Goal: Obtain resource: Download file/media

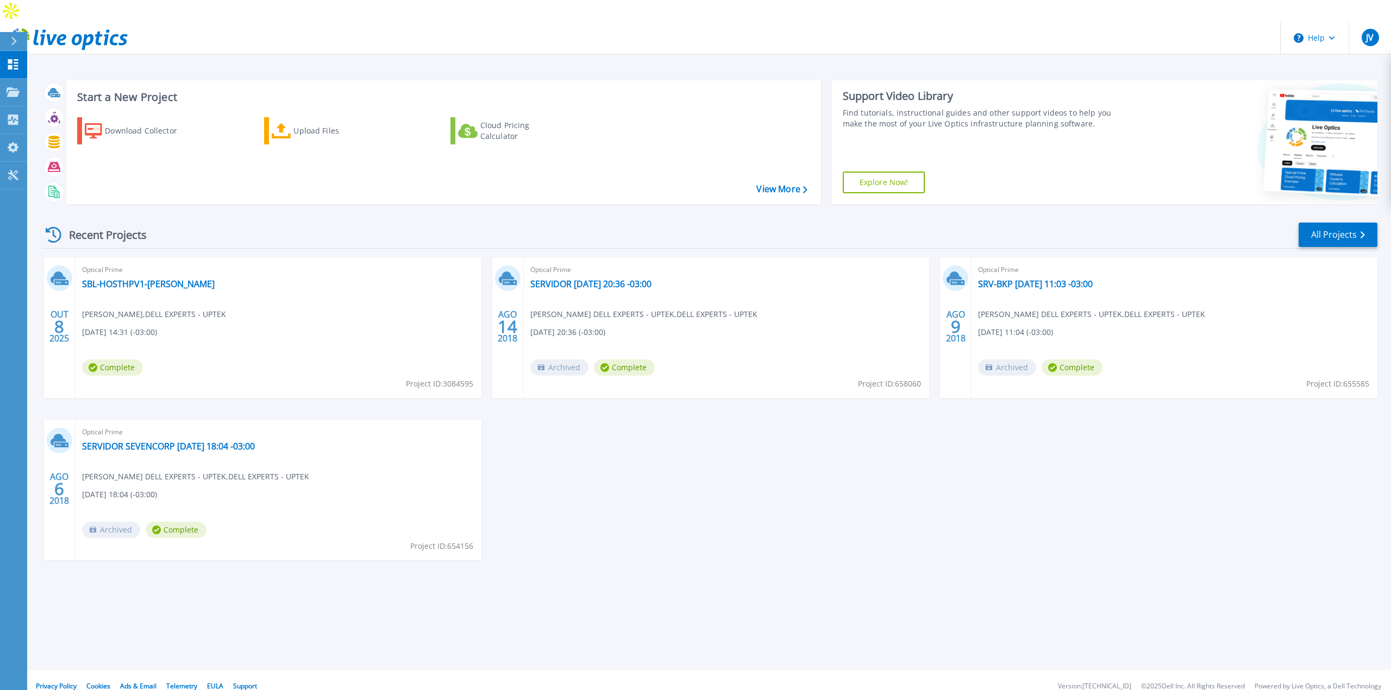
click at [279, 293] on div "Optical Prime SBL-HOSTHPV1-[PERSON_NAME] [PERSON_NAME] , DELL EXPERTS - UPTEK […" at bounding box center [279, 327] width 406 height 141
click at [117, 279] on link "SBL-HOSTHPV1-[PERSON_NAME]" at bounding box center [148, 284] width 133 height 11
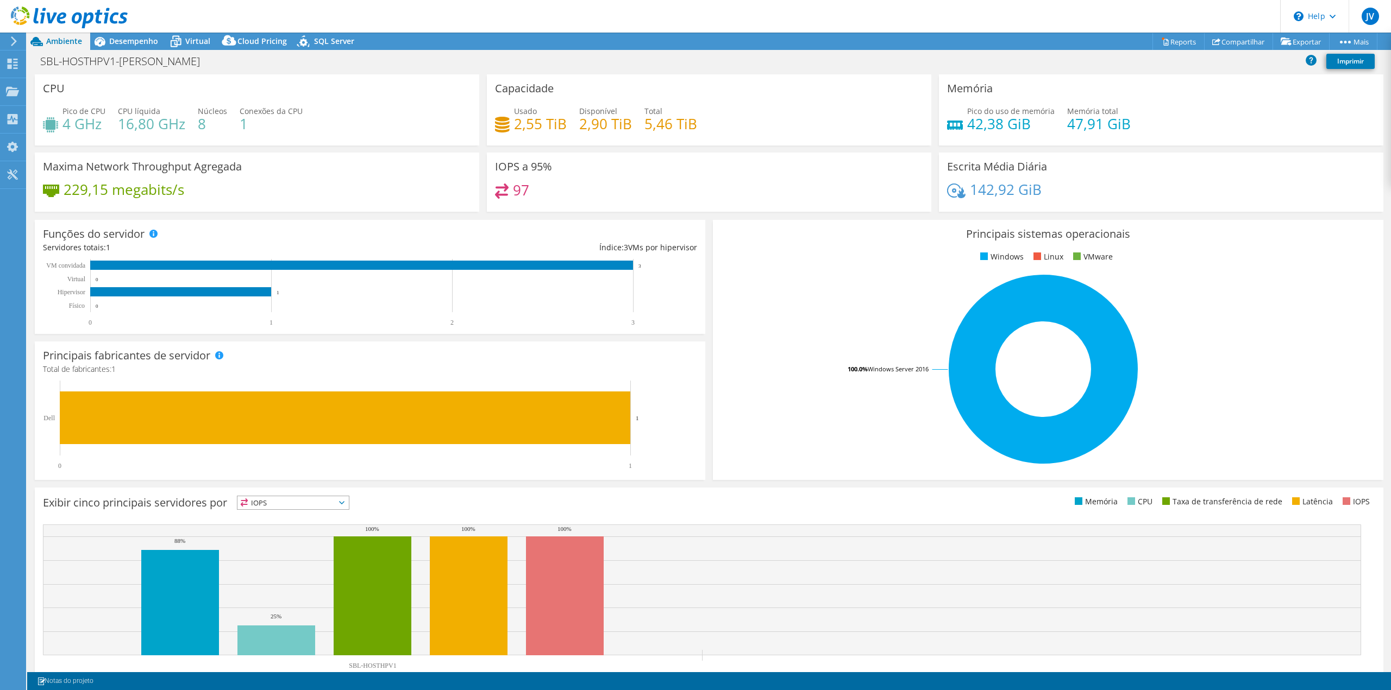
select select "USD"
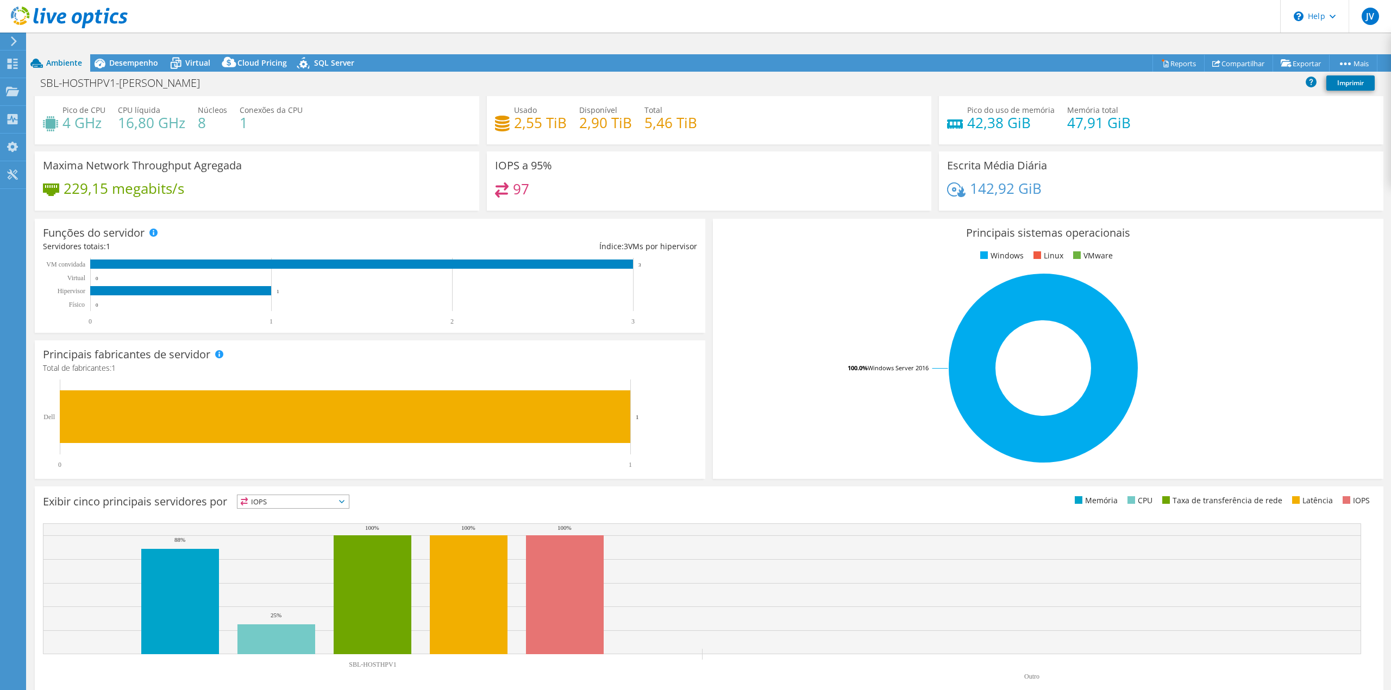
scroll to position [34, 0]
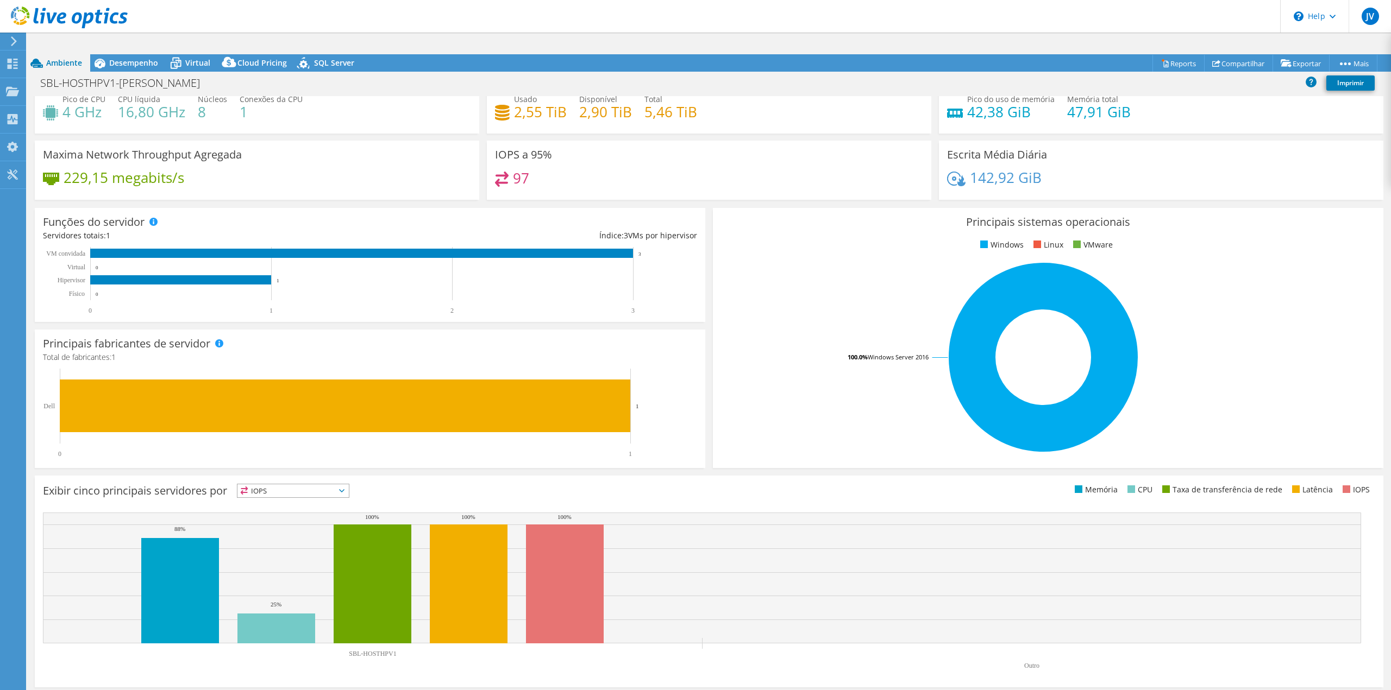
click at [320, 485] on span "IOPS" at bounding box center [292, 491] width 111 height 13
click at [284, 513] on li "Memória" at bounding box center [292, 520] width 111 height 15
click at [294, 485] on span "Memória" at bounding box center [286, 491] width 98 height 13
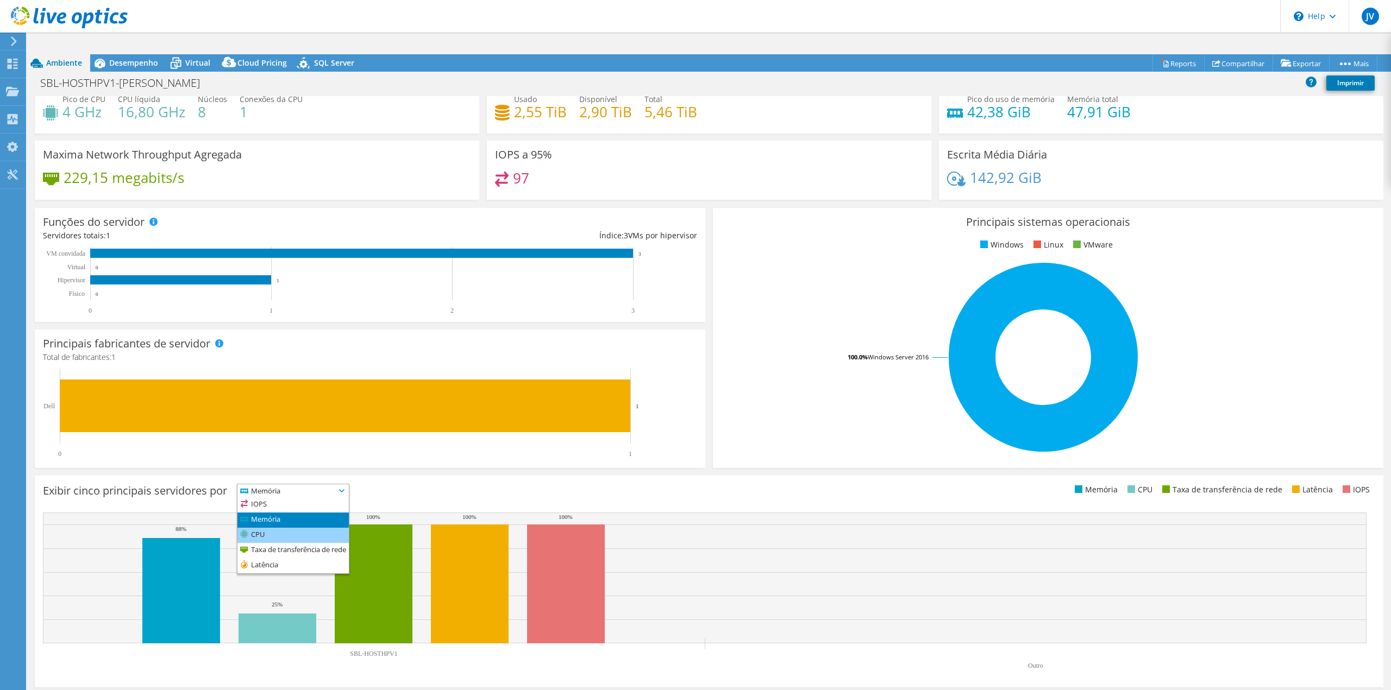
click at [275, 528] on li "CPU" at bounding box center [292, 535] width 111 height 15
click at [296, 485] on span "CPU" at bounding box center [286, 491] width 98 height 13
click at [276, 543] on li "Taxa de transferência de rede" at bounding box center [292, 550] width 111 height 15
click at [290, 485] on span "Taxa de transferência de rede" at bounding box center [298, 491] width 122 height 13
click at [278, 558] on li "Latência" at bounding box center [305, 565] width 136 height 15
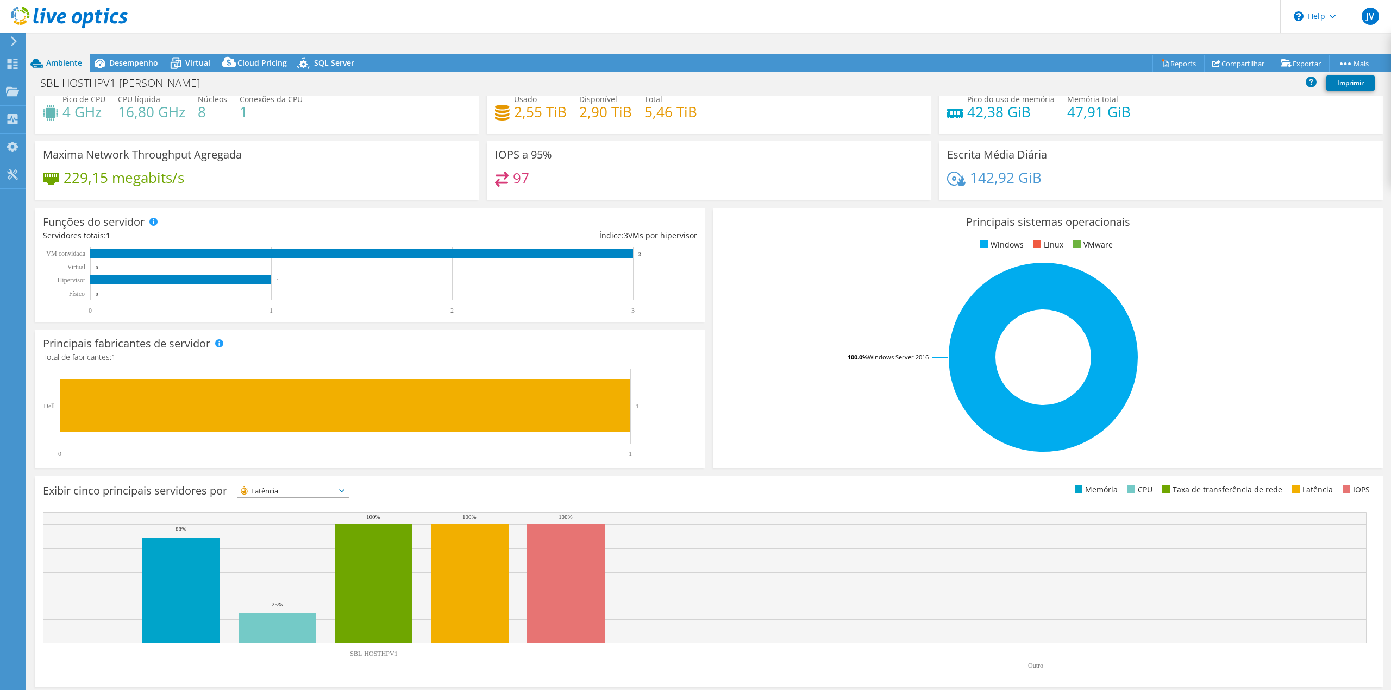
click at [291, 485] on span "Latência" at bounding box center [286, 491] width 98 height 13
click at [284, 485] on span "Latência" at bounding box center [286, 491] width 98 height 13
click at [281, 484] on div "Exibir cinco principais servidores por Latência IOPS" at bounding box center [376, 493] width 666 height 18
click at [282, 485] on span "Latência" at bounding box center [286, 491] width 98 height 13
click at [275, 498] on li "IOPS" at bounding box center [292, 505] width 111 height 15
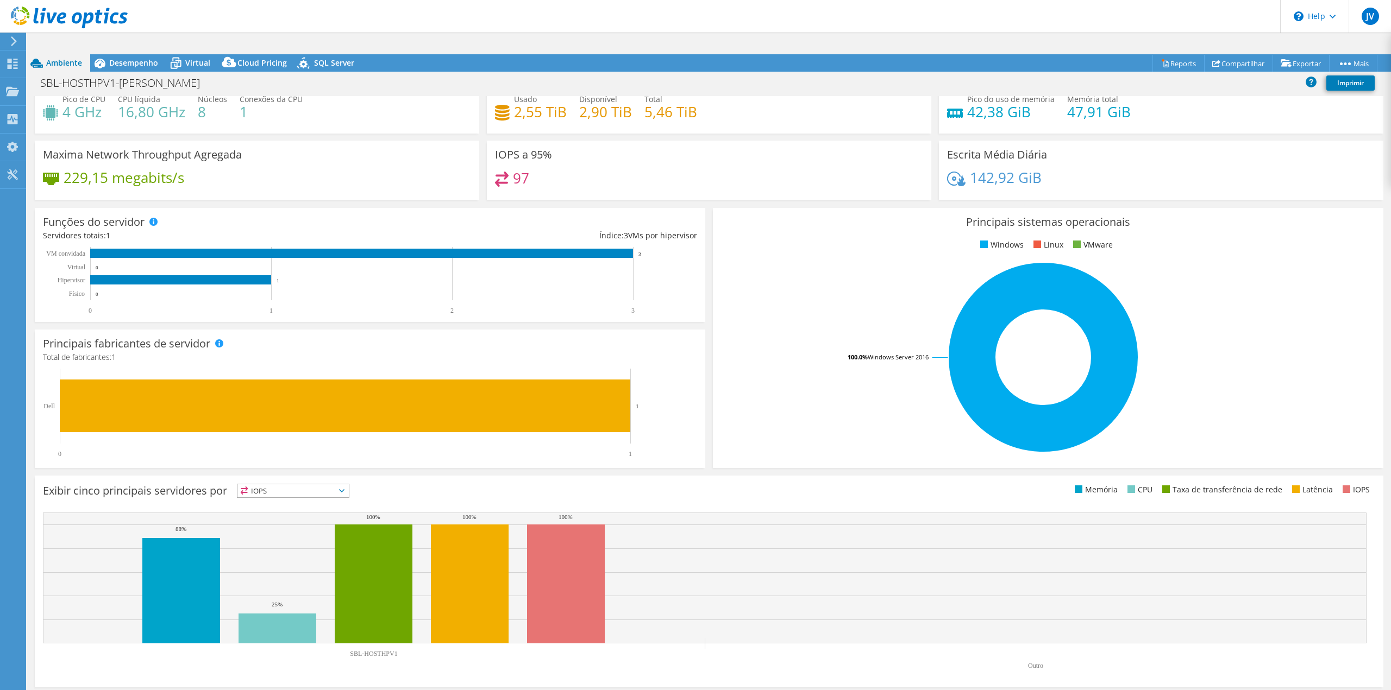
click at [327, 485] on span "IOPS" at bounding box center [286, 491] width 98 height 13
click at [933, 489] on div "Exibir cinco principais servidores por IOPS IOPS" at bounding box center [709, 582] width 1348 height 212
click at [141, 58] on span "Desempenho" at bounding box center [133, 63] width 49 height 10
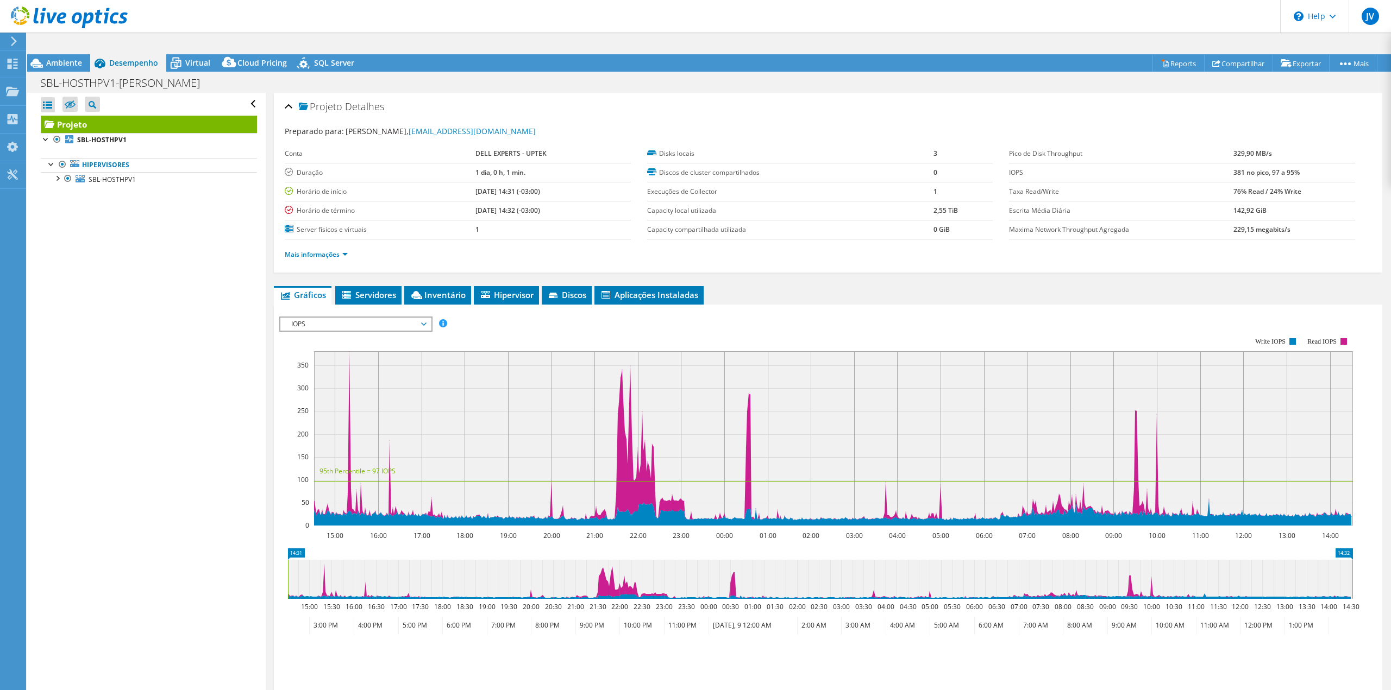
click at [389, 318] on span "IOPS" at bounding box center [356, 324] width 140 height 13
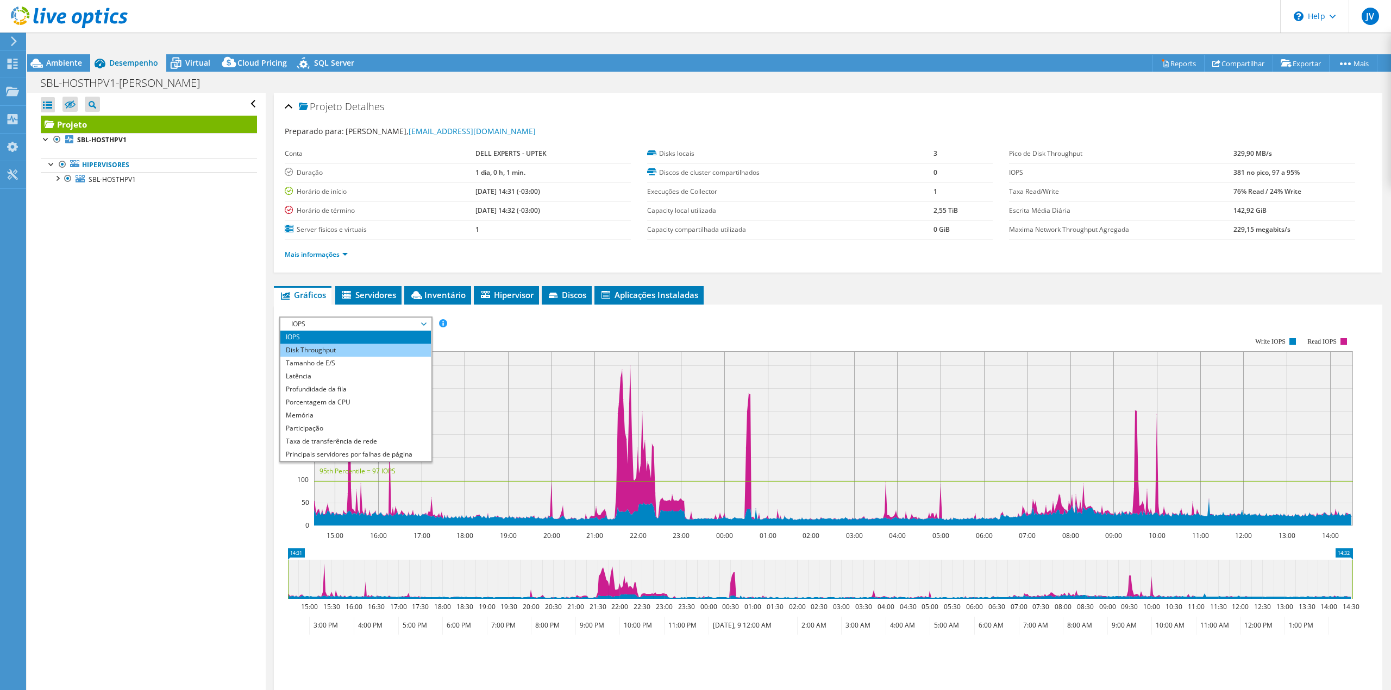
click at [356, 344] on li "Disk Throughput" at bounding box center [355, 350] width 150 height 13
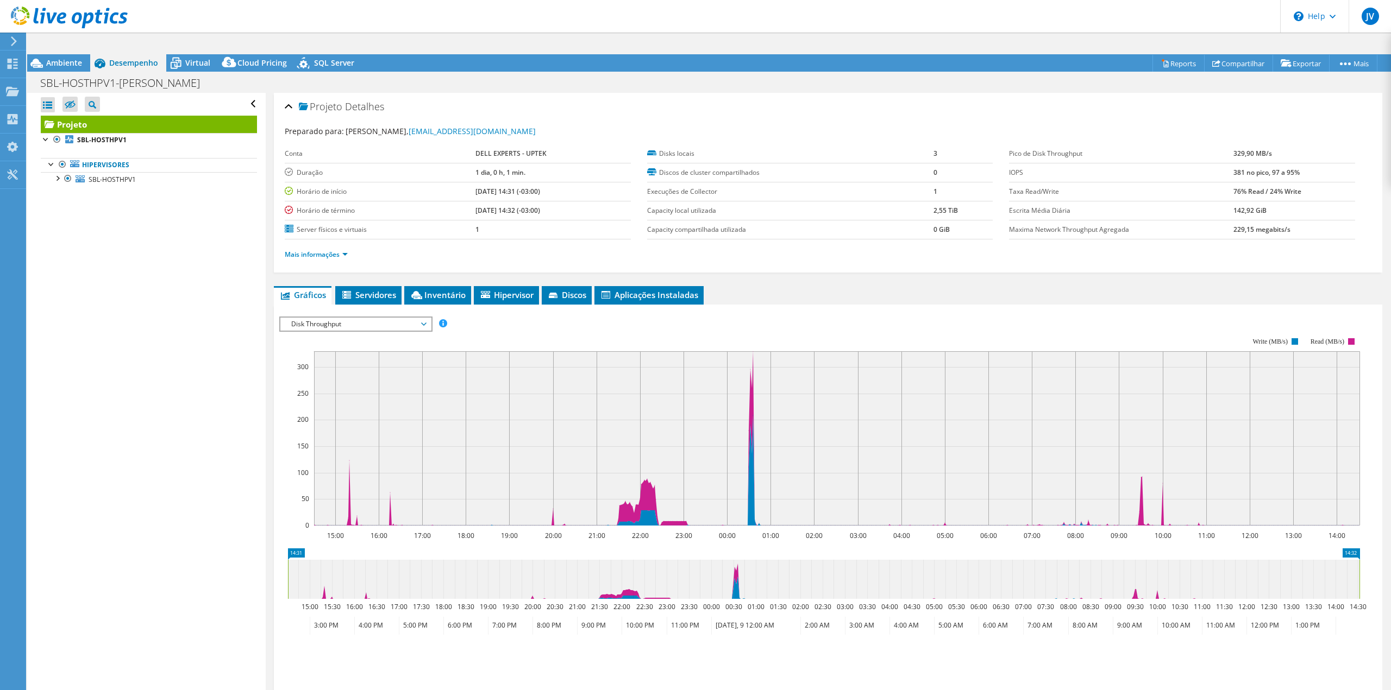
click at [367, 318] on span "Disk Throughput" at bounding box center [356, 324] width 140 height 13
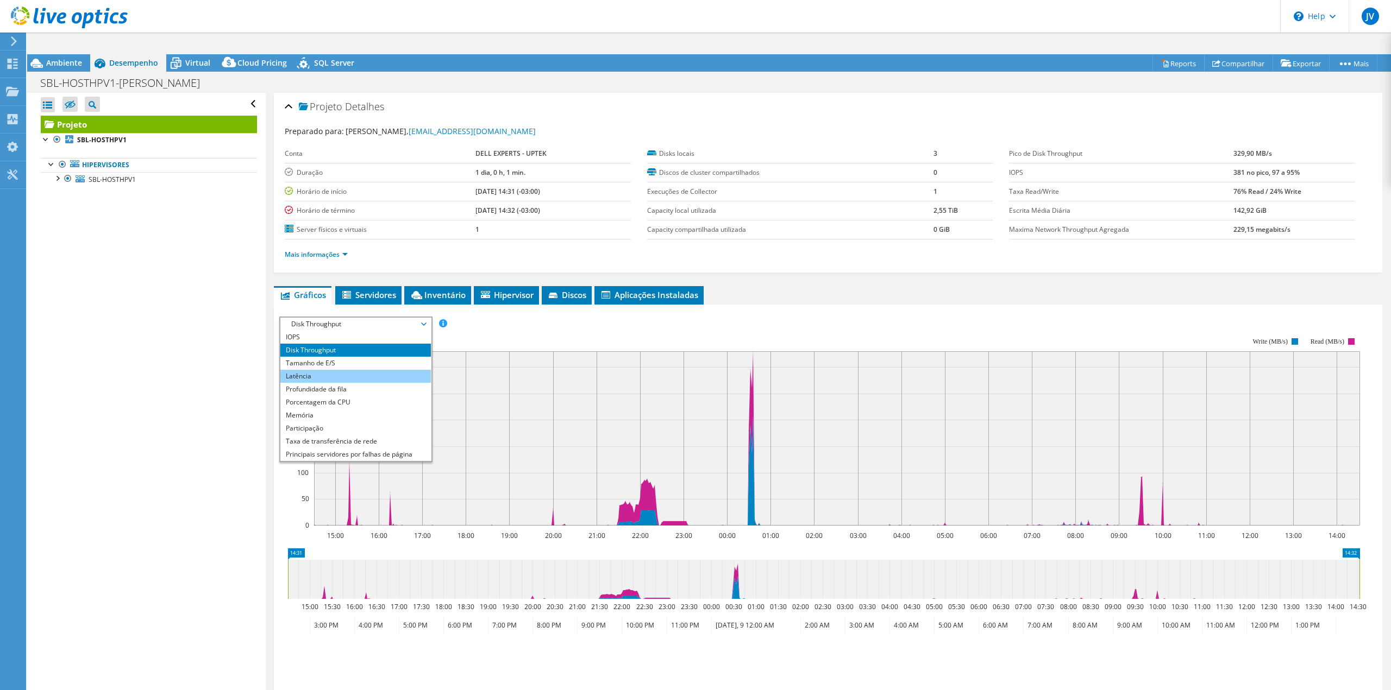
click at [341, 370] on li "Latência" at bounding box center [355, 376] width 150 height 13
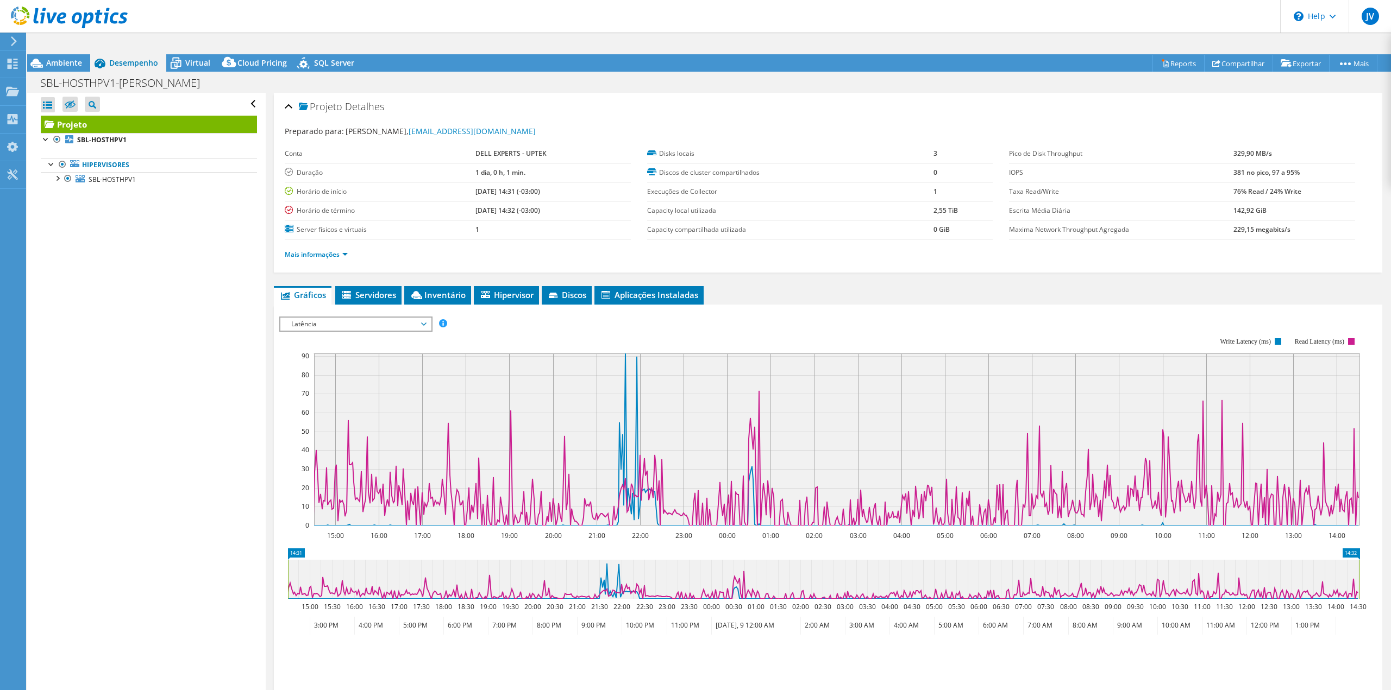
click at [388, 318] on span "Latência" at bounding box center [356, 324] width 140 height 13
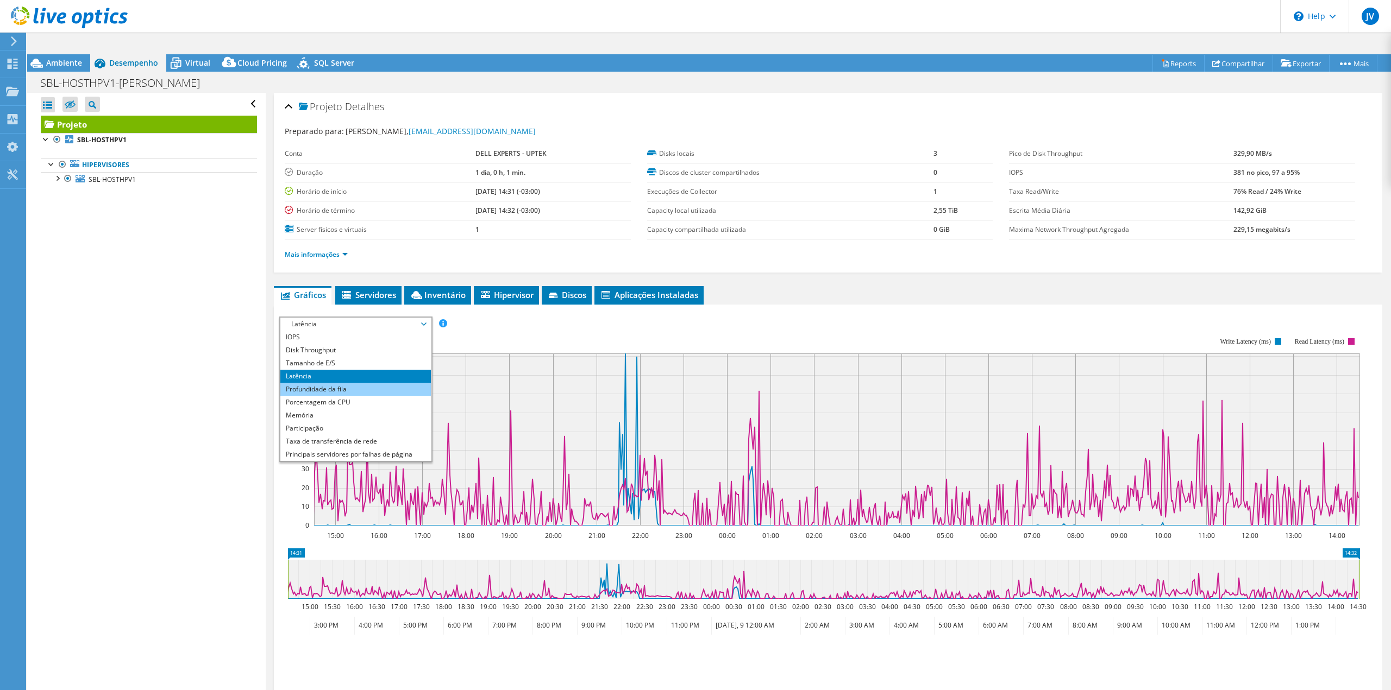
click at [332, 383] on li "Profundidade da fila" at bounding box center [355, 389] width 150 height 13
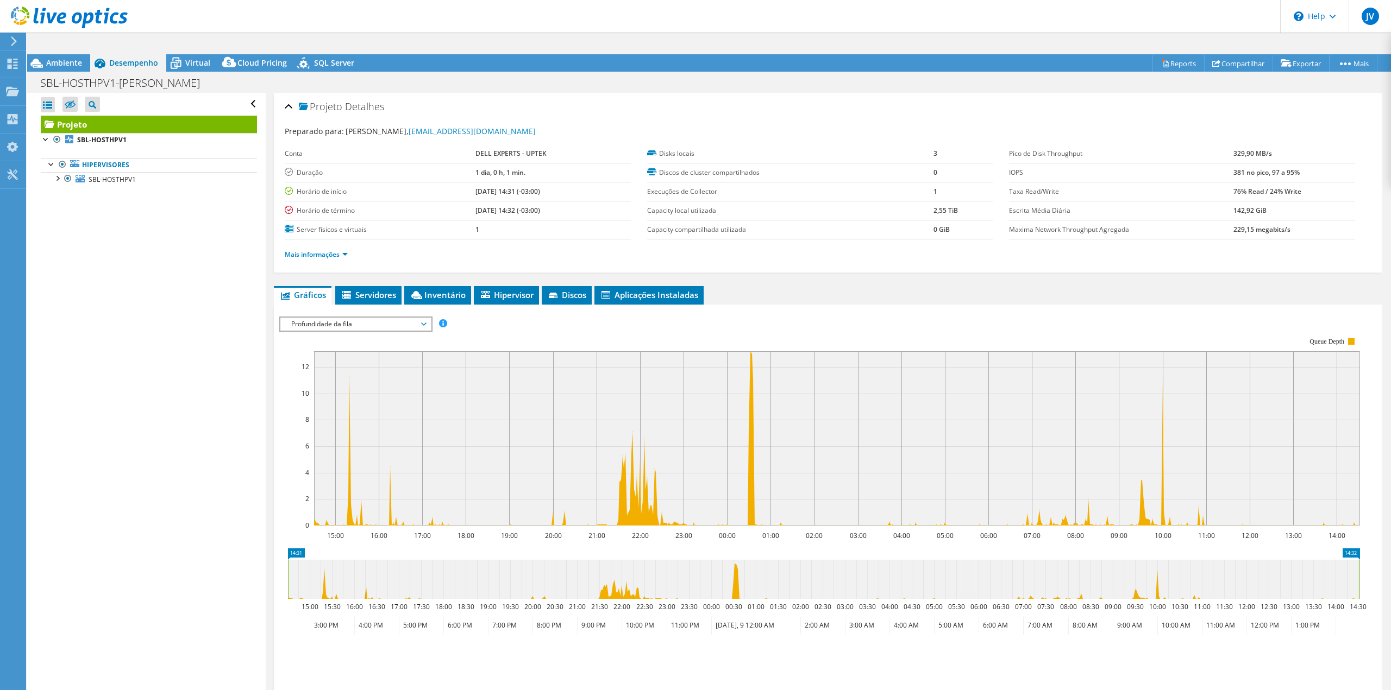
click at [353, 318] on span "Profundidade da fila" at bounding box center [356, 324] width 140 height 13
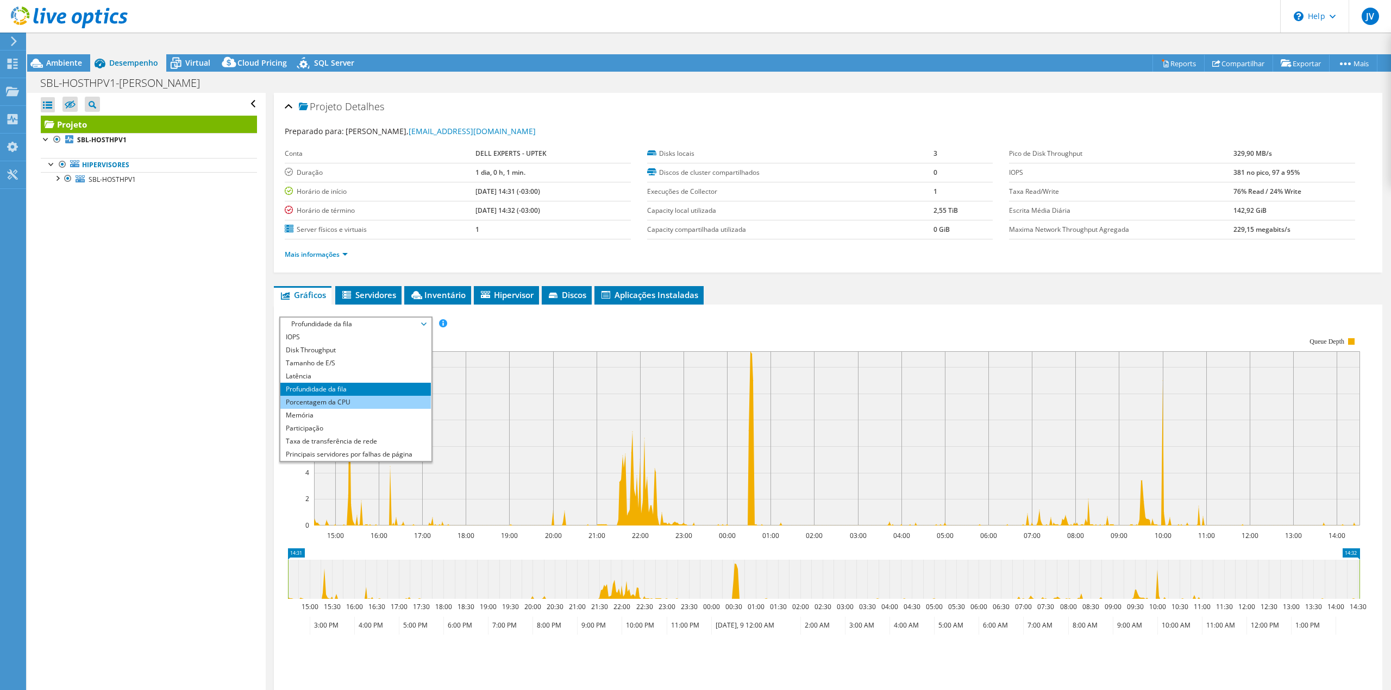
click at [341, 396] on li "Porcentagem da CPU" at bounding box center [355, 402] width 150 height 13
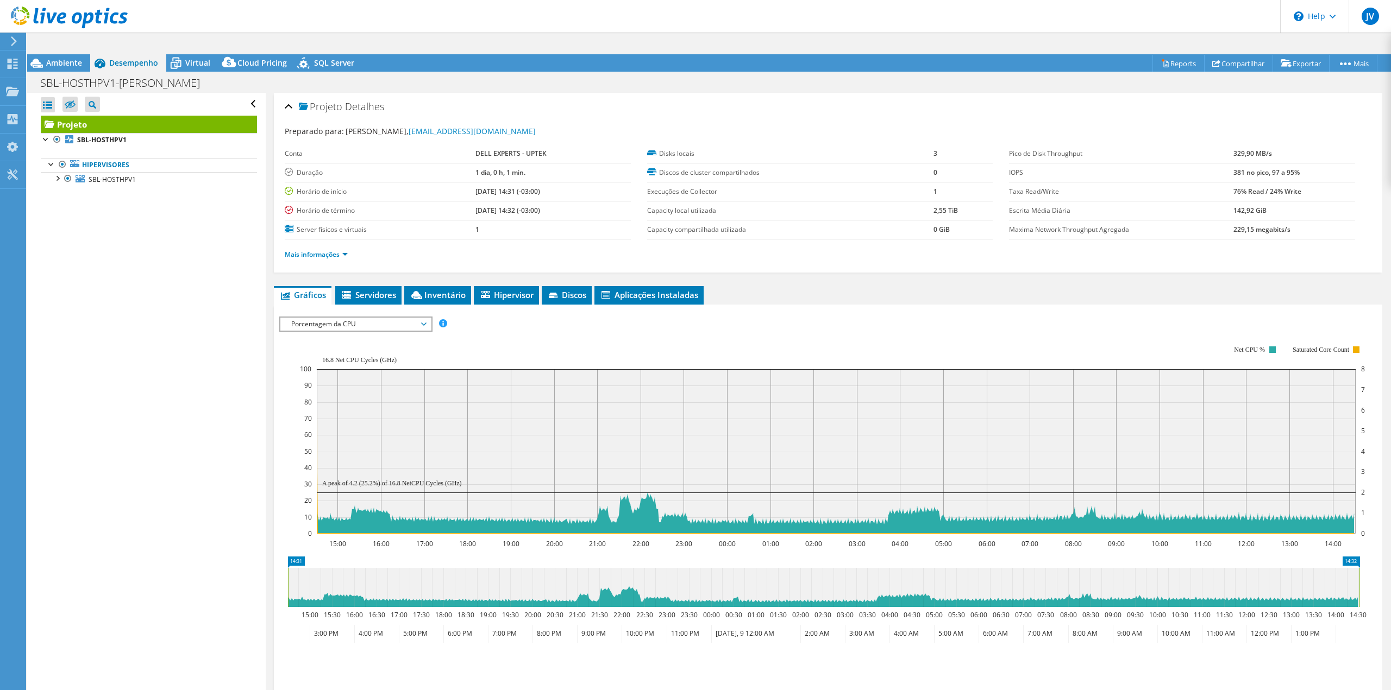
click at [363, 318] on span "Porcentagem da CPU" at bounding box center [356, 324] width 140 height 13
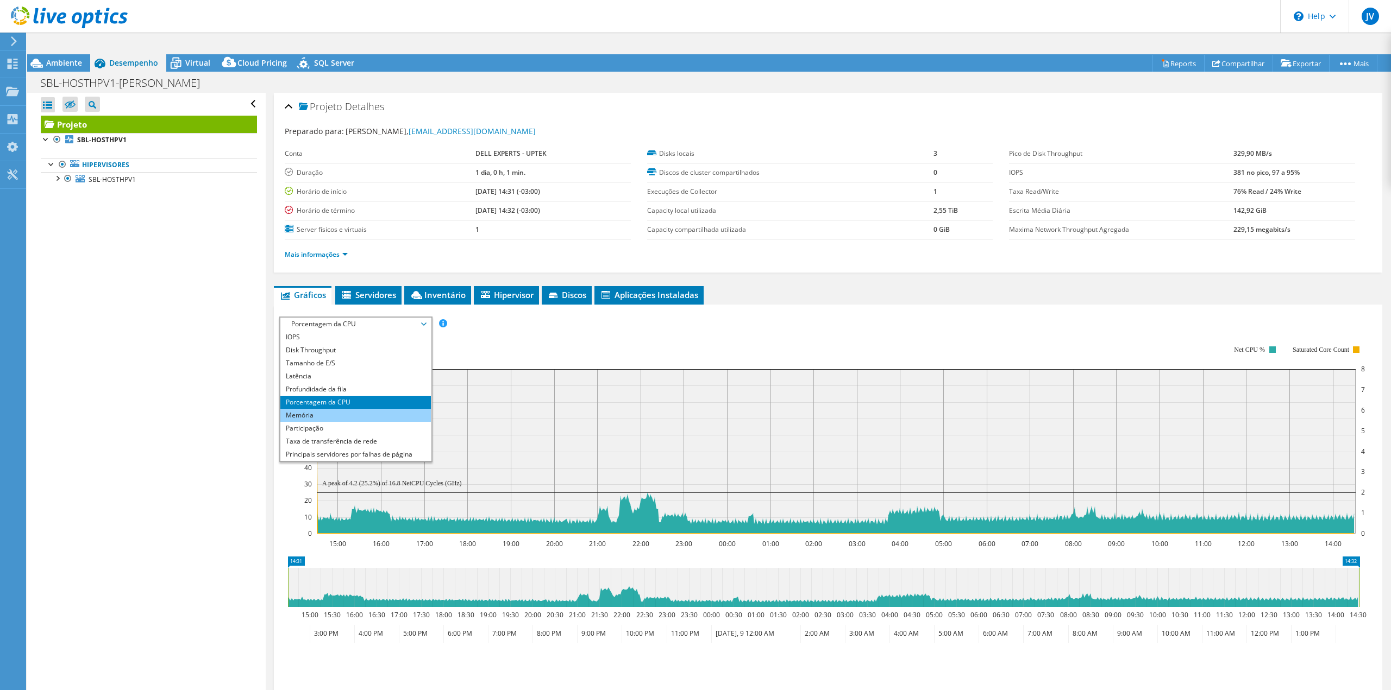
click at [351, 409] on li "Memória" at bounding box center [355, 415] width 150 height 13
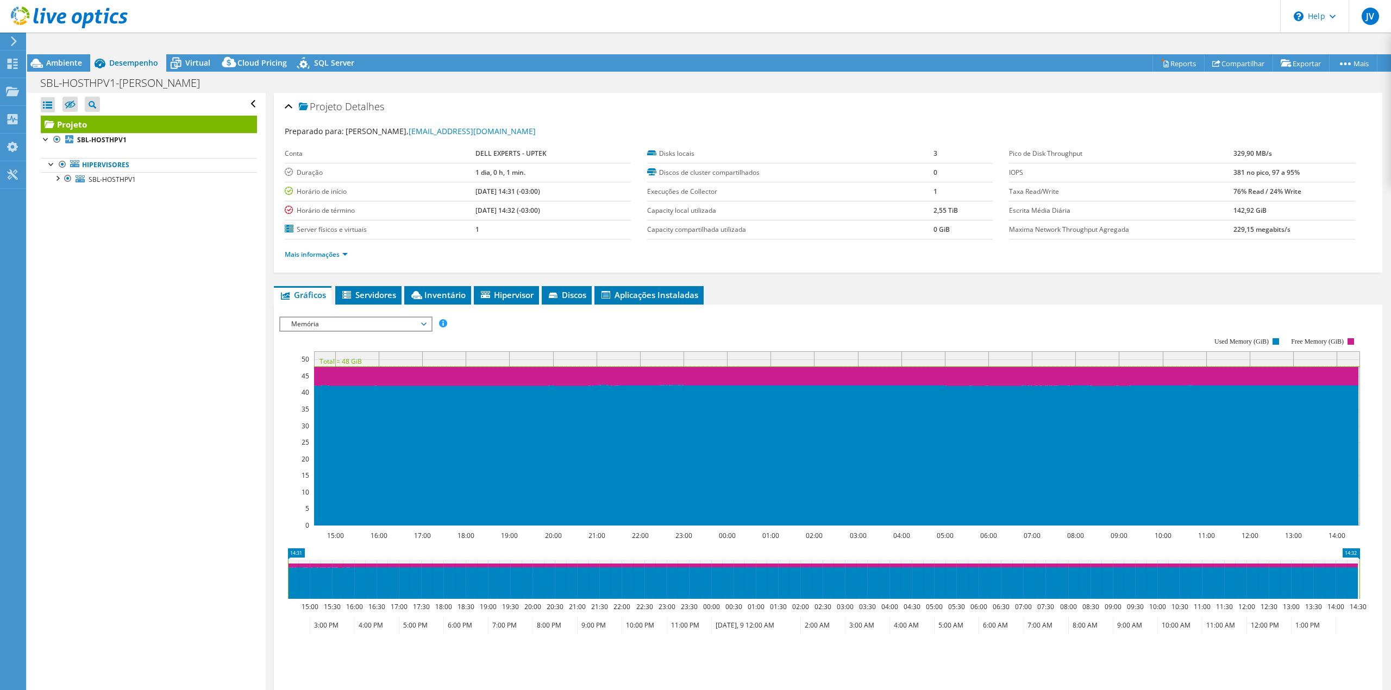
click at [369, 318] on span "Memória" at bounding box center [356, 324] width 140 height 13
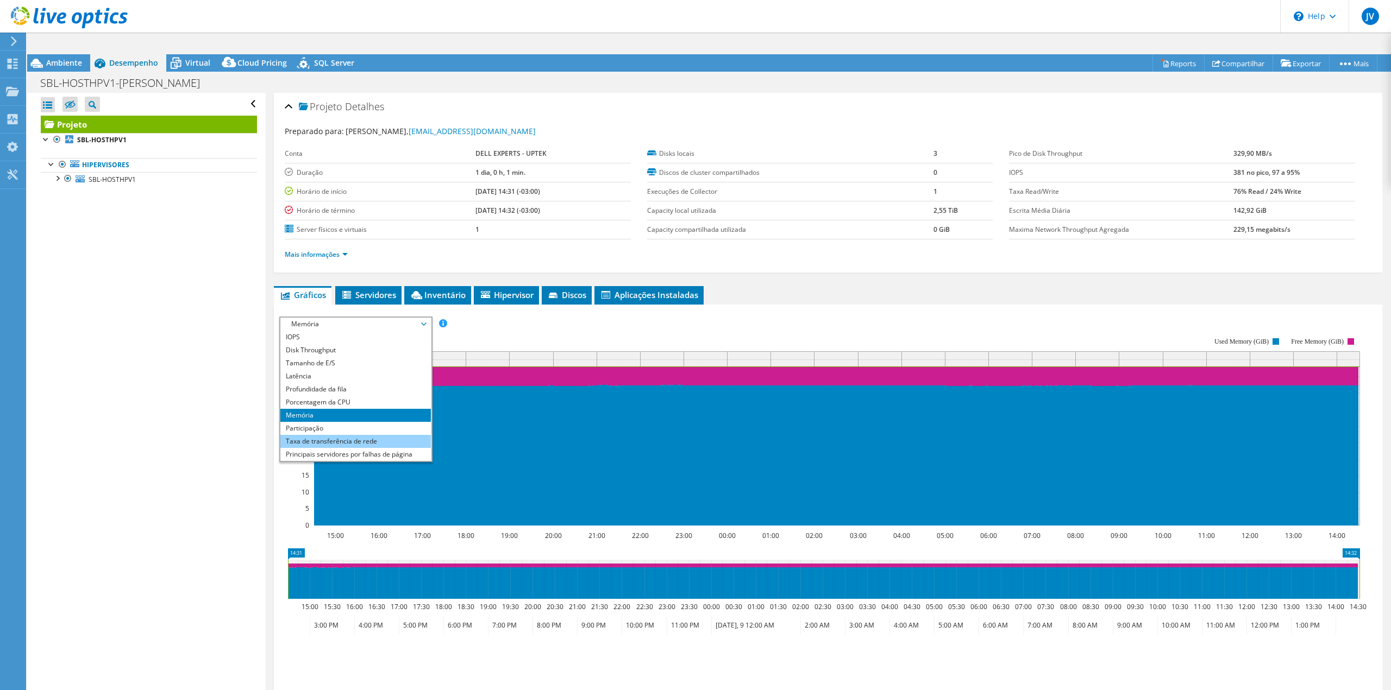
click at [387, 435] on li "Taxa de transferência de rede" at bounding box center [355, 441] width 150 height 13
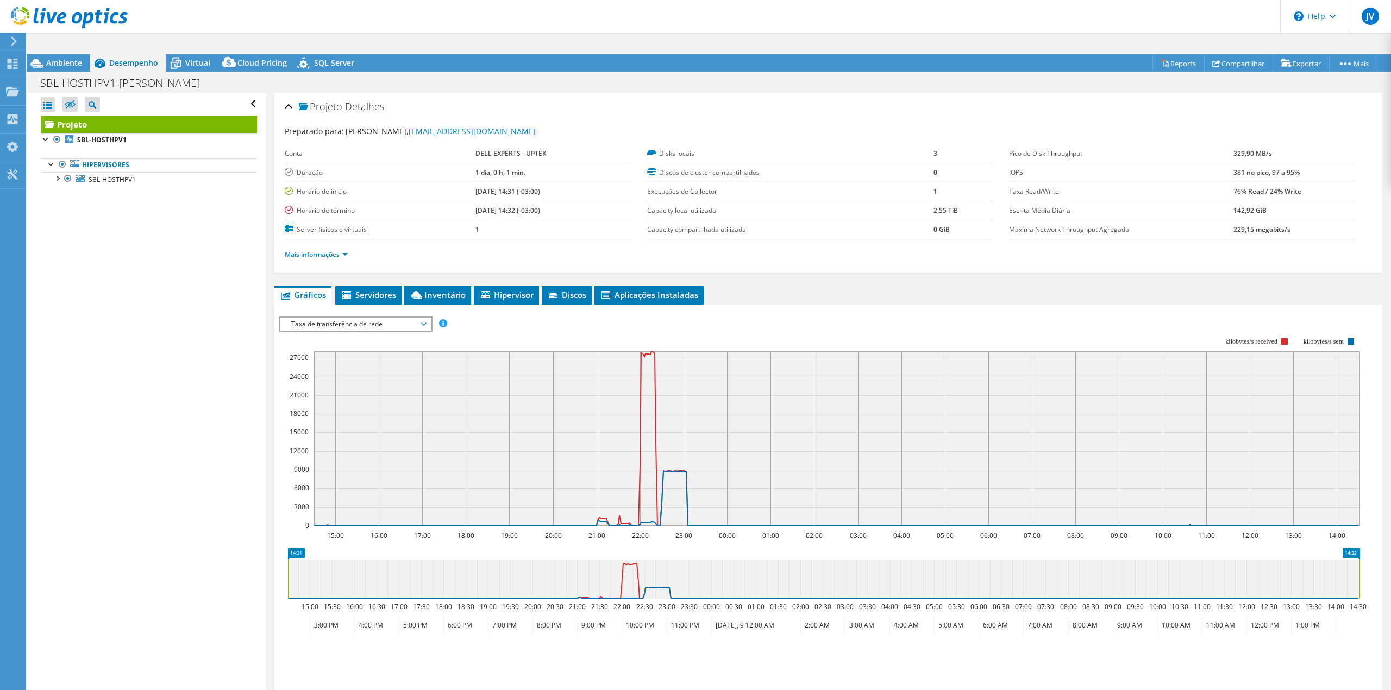
click at [384, 318] on span "Taxa de transferência de rede" at bounding box center [356, 324] width 140 height 13
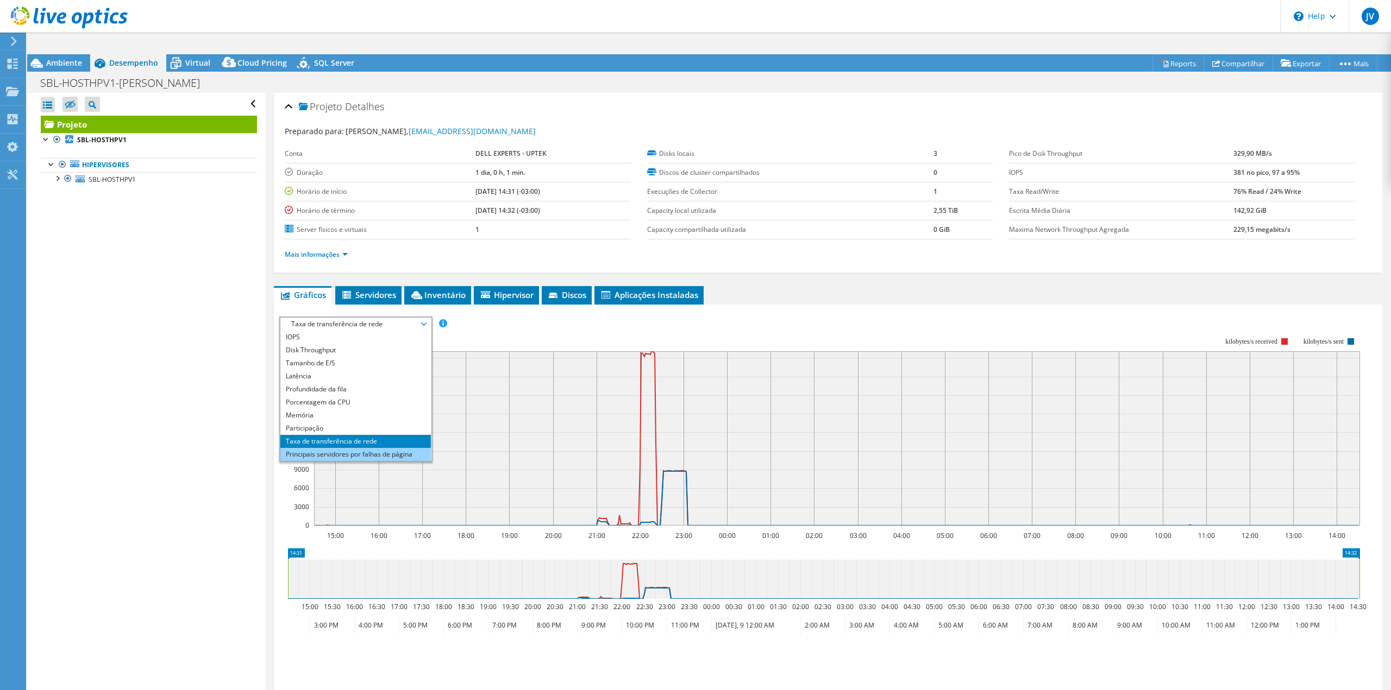
click at [370, 448] on li "Principais servidores por falhas de página" at bounding box center [355, 454] width 150 height 13
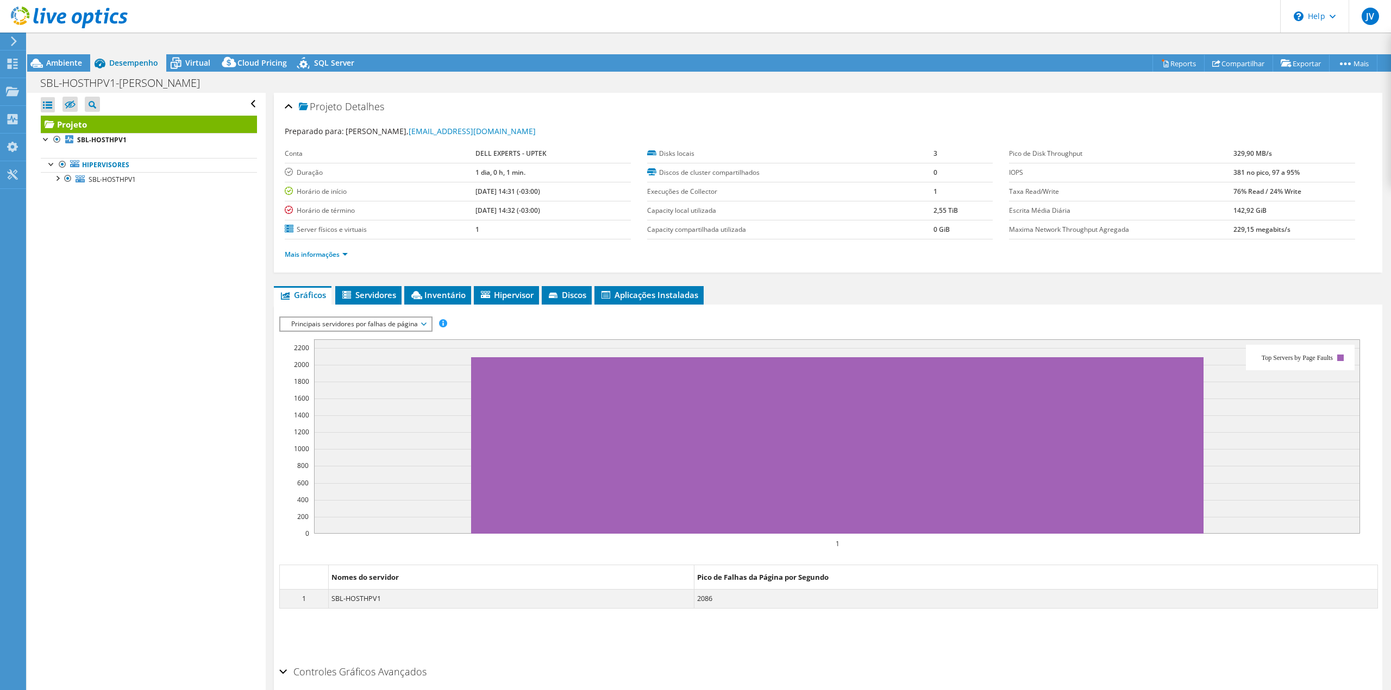
click at [374, 318] on span "Principais servidores por falhas de página" at bounding box center [356, 324] width 140 height 13
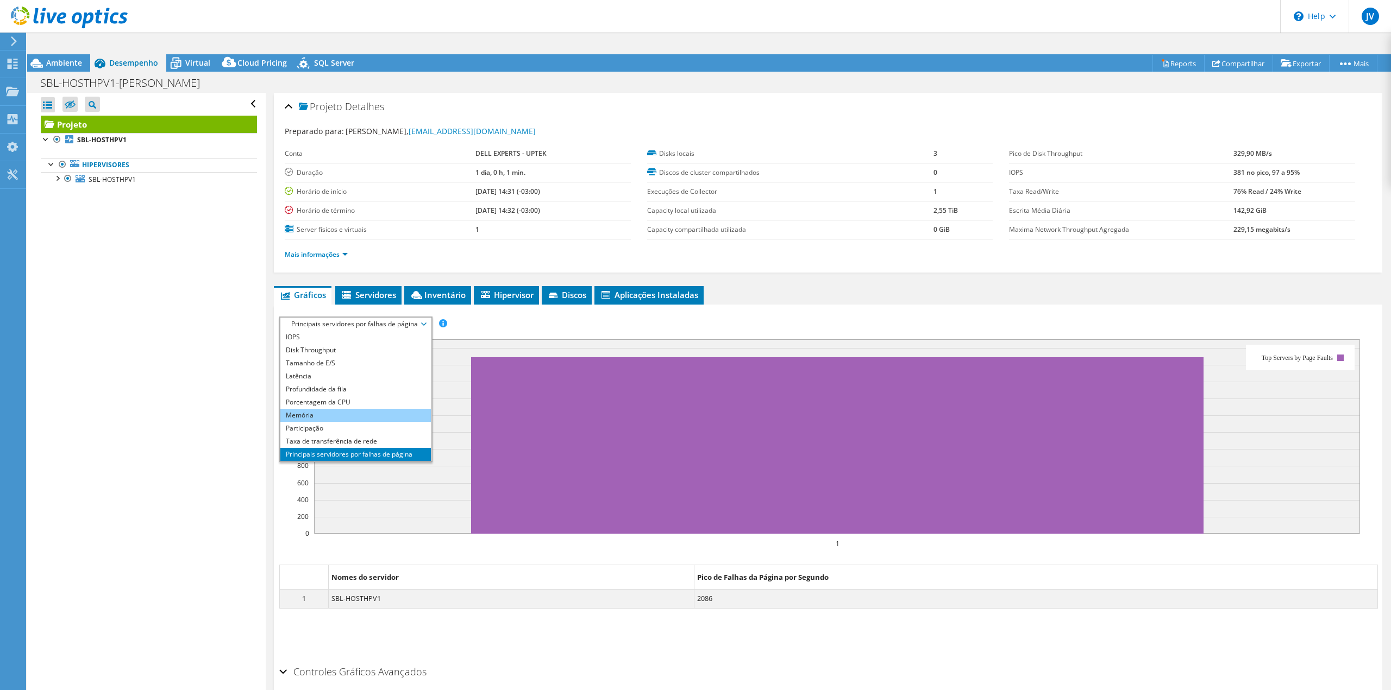
scroll to position [39, 0]
click at [360, 435] on li "Bolha de concentração de carga de trabalho" at bounding box center [355, 441] width 150 height 13
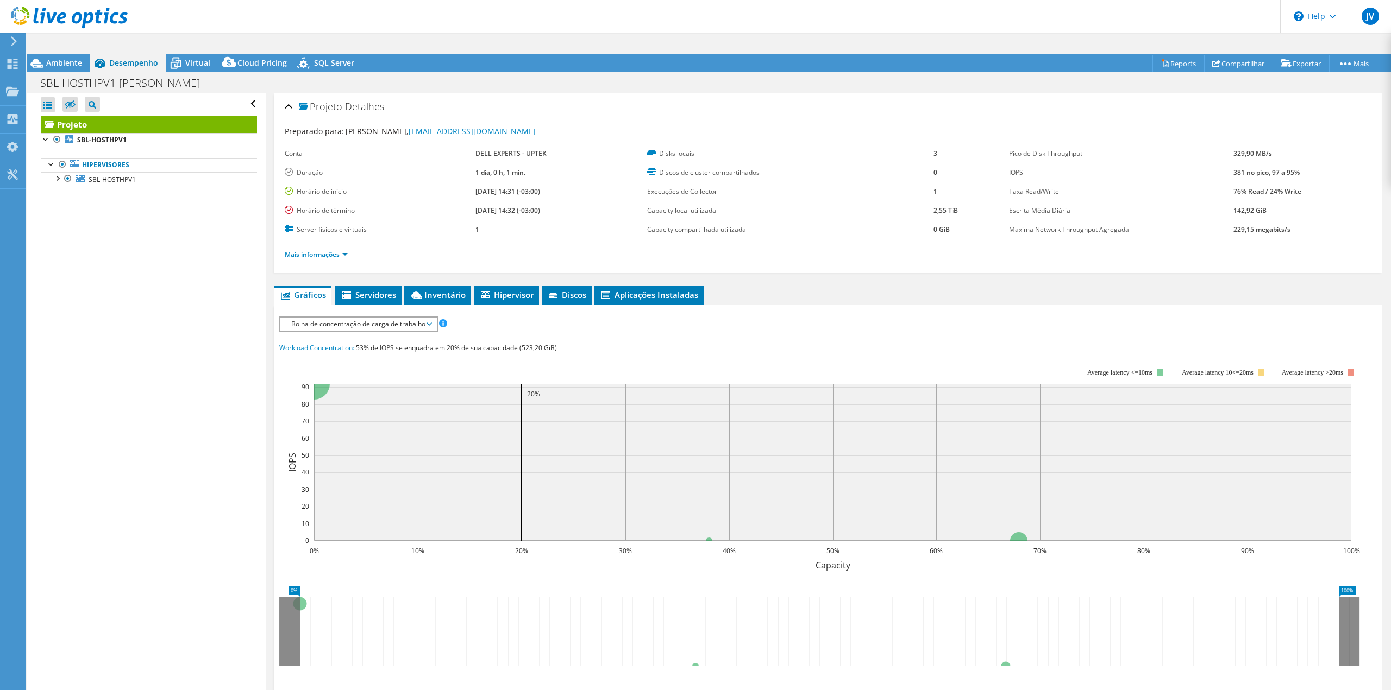
click at [383, 318] on span "Bolha de concentração de carga de trabalho" at bounding box center [358, 324] width 145 height 13
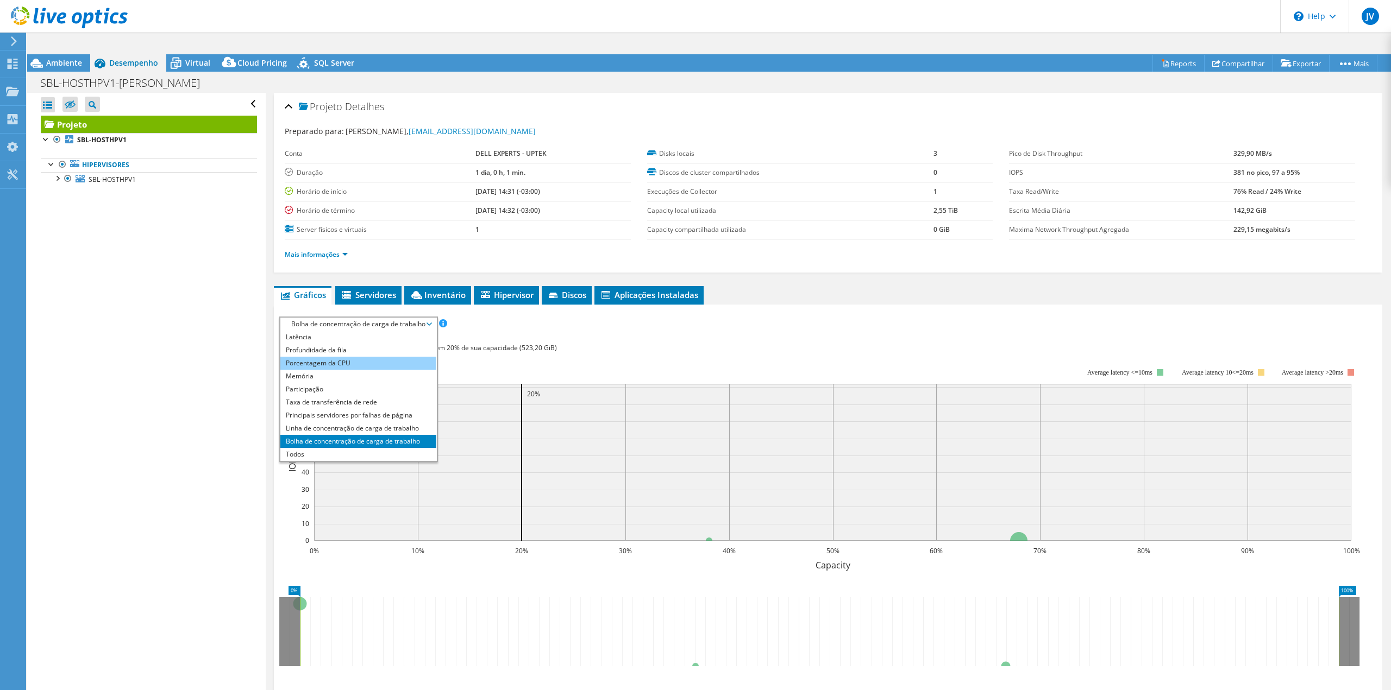
scroll to position [0, 0]
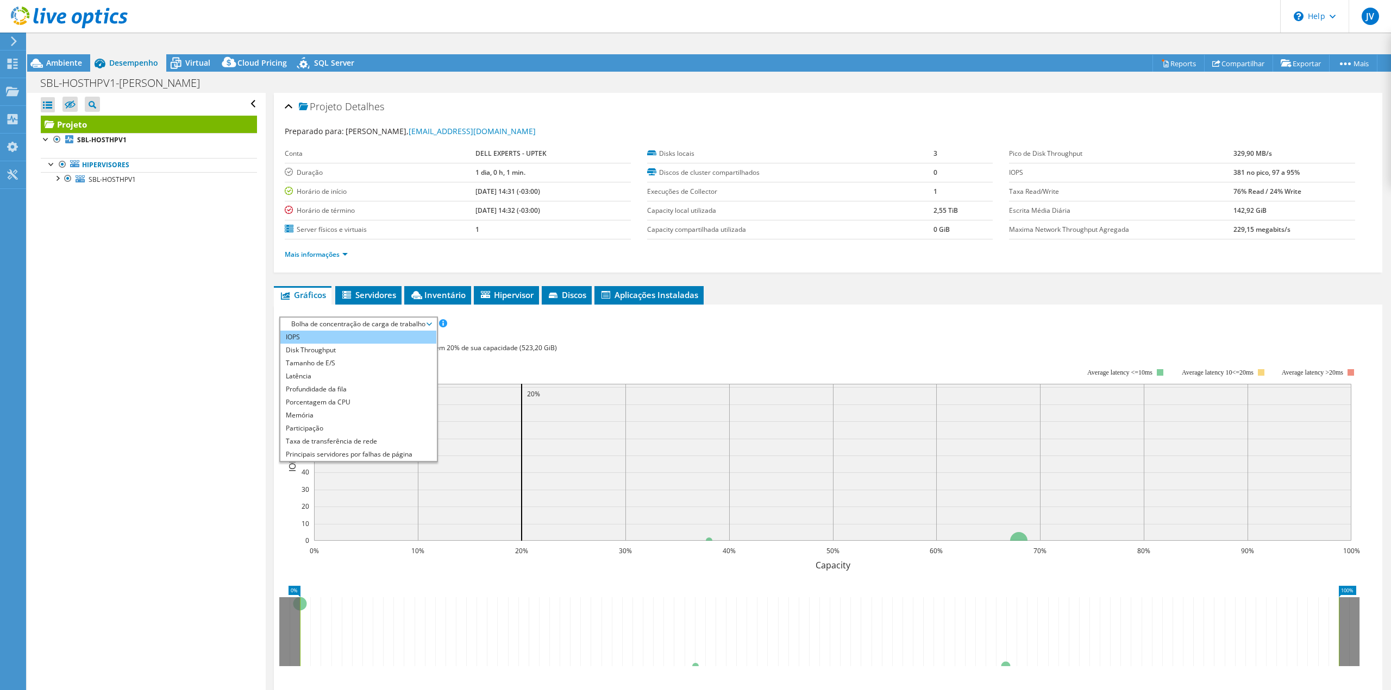
click at [347, 331] on li "IOPS" at bounding box center [358, 337] width 156 height 13
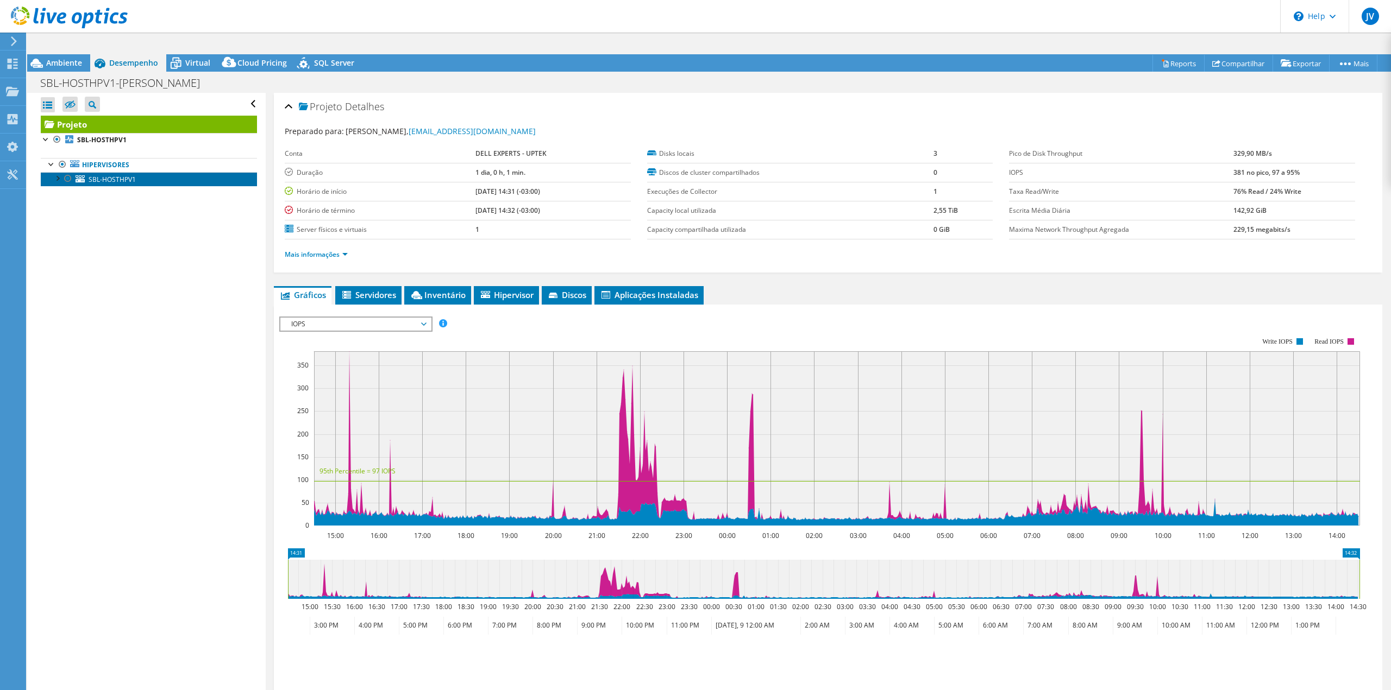
click at [109, 172] on link "SBL-HOSTHPV1" at bounding box center [149, 179] width 216 height 14
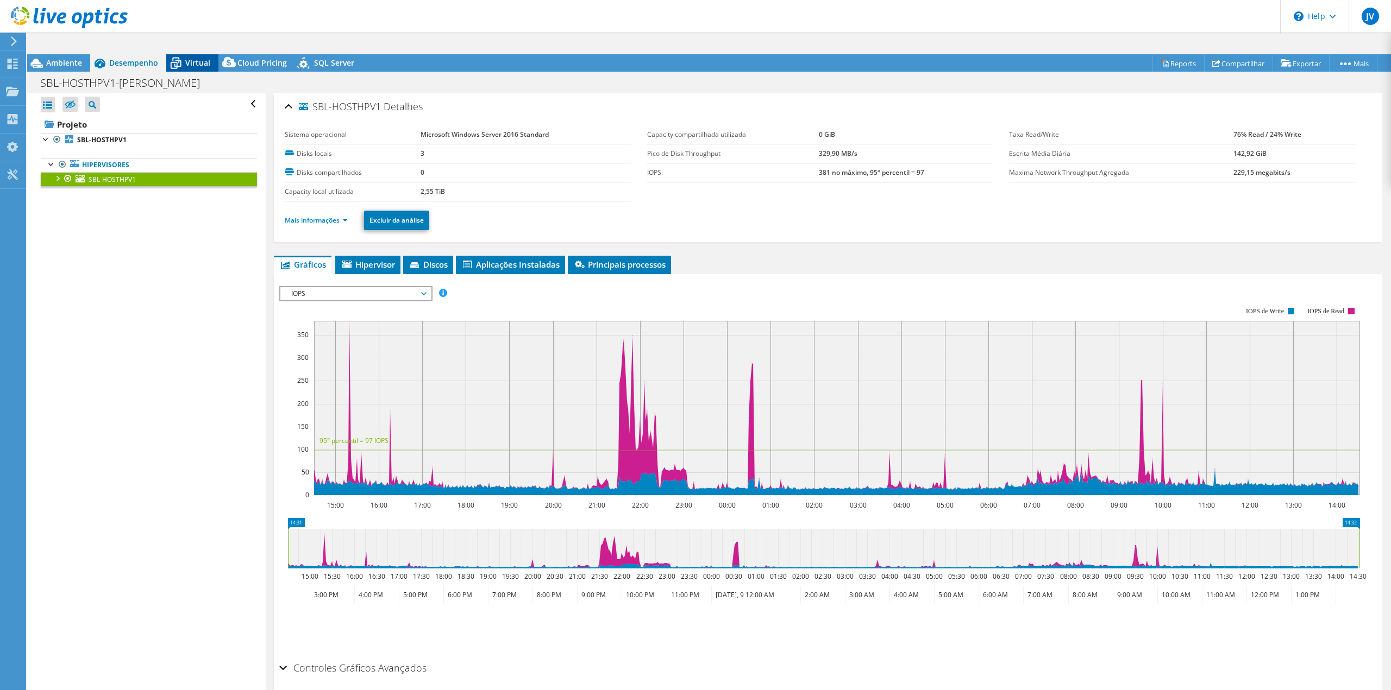
click at [181, 54] on icon at bounding box center [175, 63] width 19 height 19
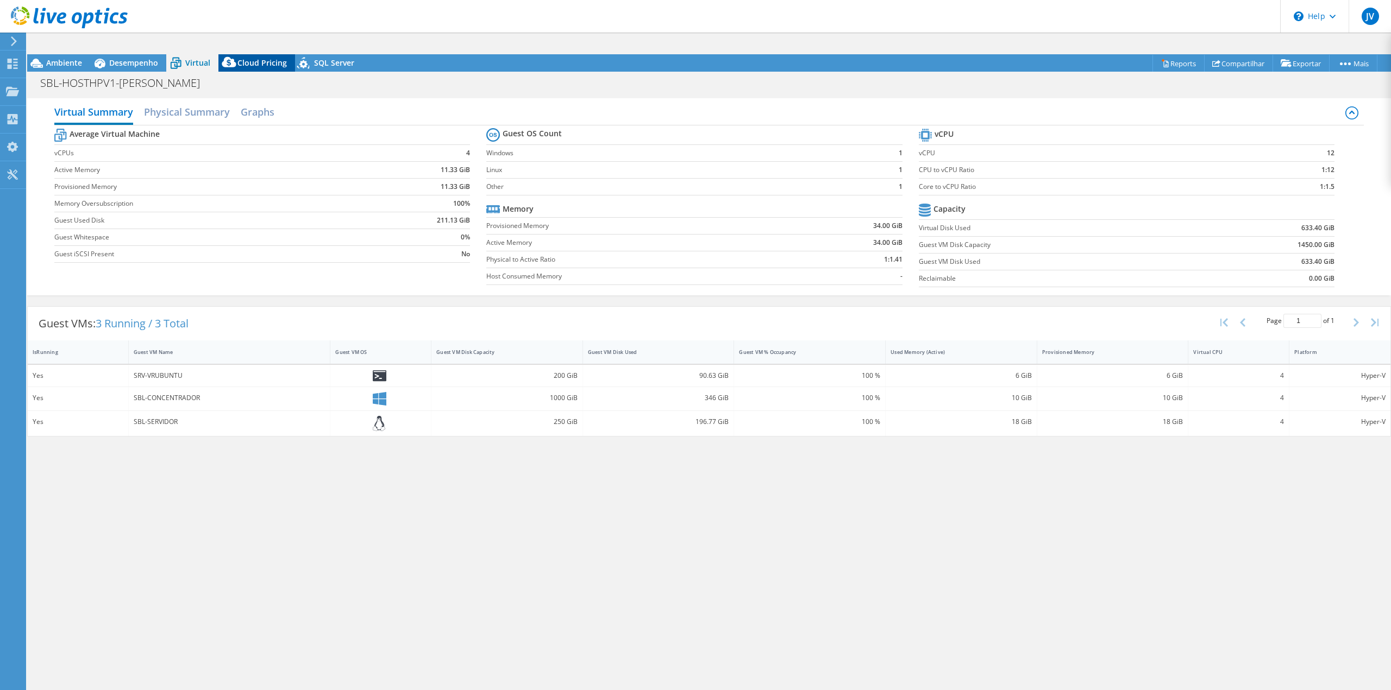
click at [268, 58] on span "Cloud Pricing" at bounding box center [261, 63] width 49 height 10
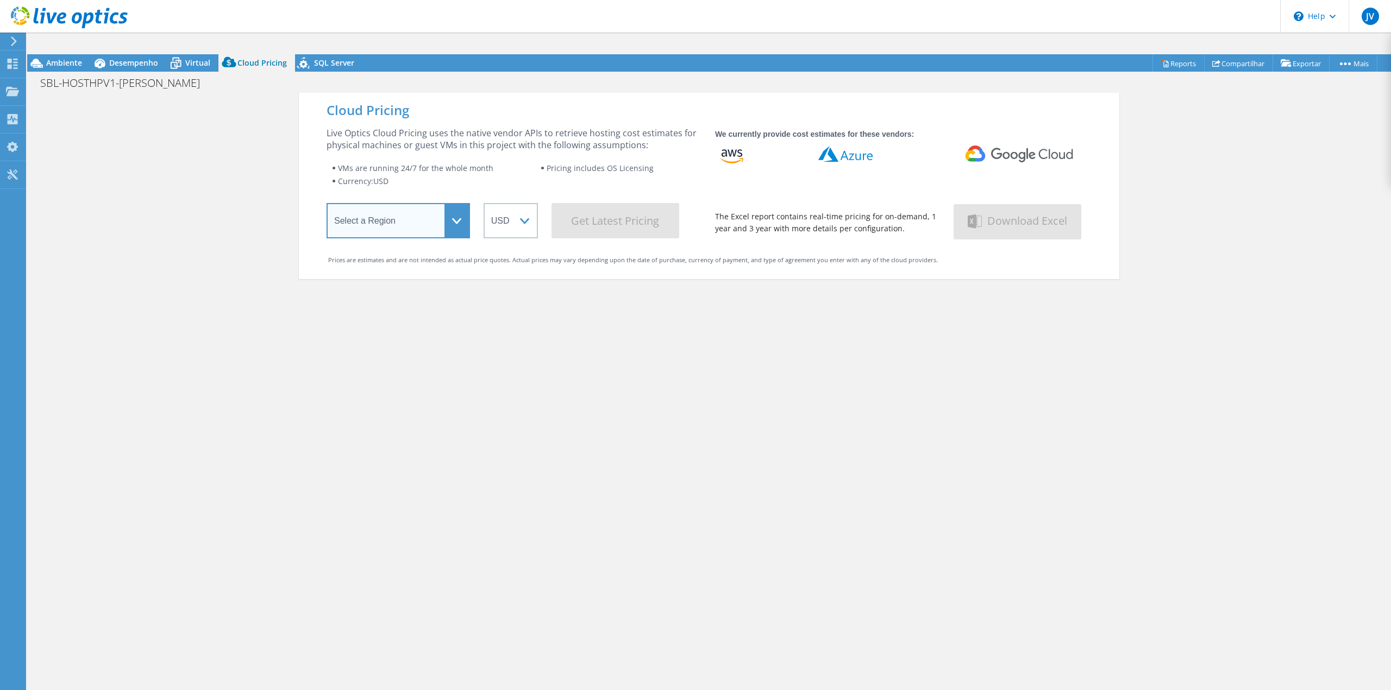
click at [419, 204] on select "Select a Region Asia Pacific (Hong Kong) Asia Pacific (Mumbai) Asia Pacific (Se…" at bounding box center [397, 220] width 143 height 35
select select "SouthAmerica"
click at [326, 203] on select "Select a Region Asia Pacific (Hong Kong) Asia Pacific (Mumbai) Asia Pacific (Se…" at bounding box center [397, 220] width 143 height 35
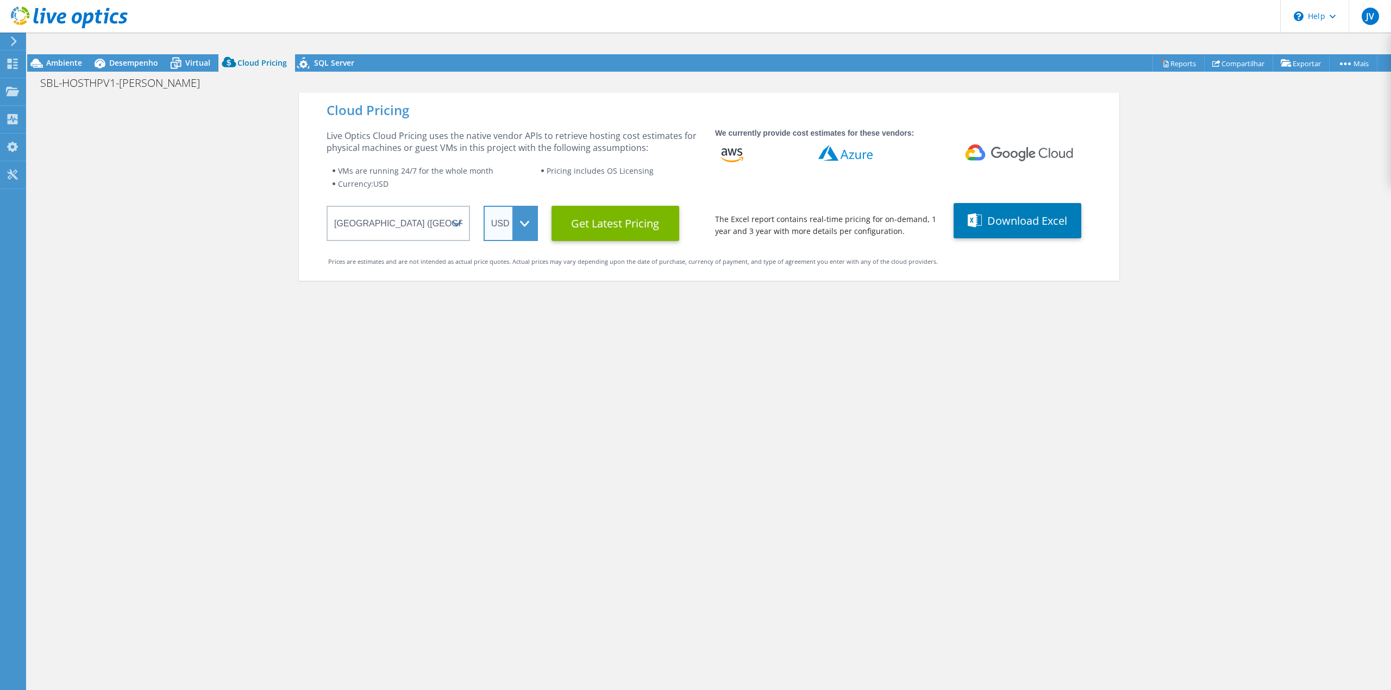
click at [526, 206] on select "ARS AUD BRL CAD CHF CLP CNY DKK EUR GBP HKD HUF INR JPY MXN MYR NOK NZD PEN SEK…" at bounding box center [510, 223] width 54 height 35
click at [483, 206] on select "ARS AUD BRL CAD CHF CLP CNY DKK EUR GBP HKD HUF INR JPY MXN MYR NOK NZD PEN SEK…" at bounding box center [510, 223] width 54 height 35
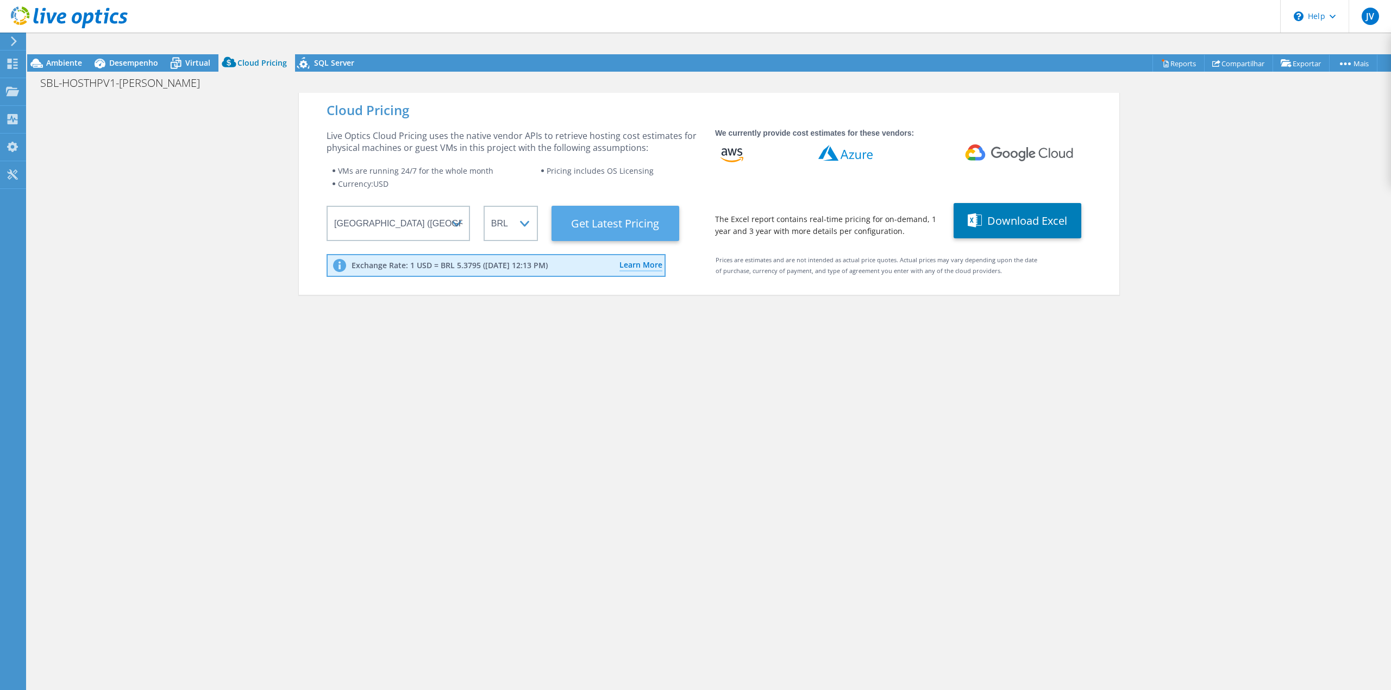
click at [633, 207] on Latest "Get Latest Pricing" at bounding box center [615, 223] width 128 height 35
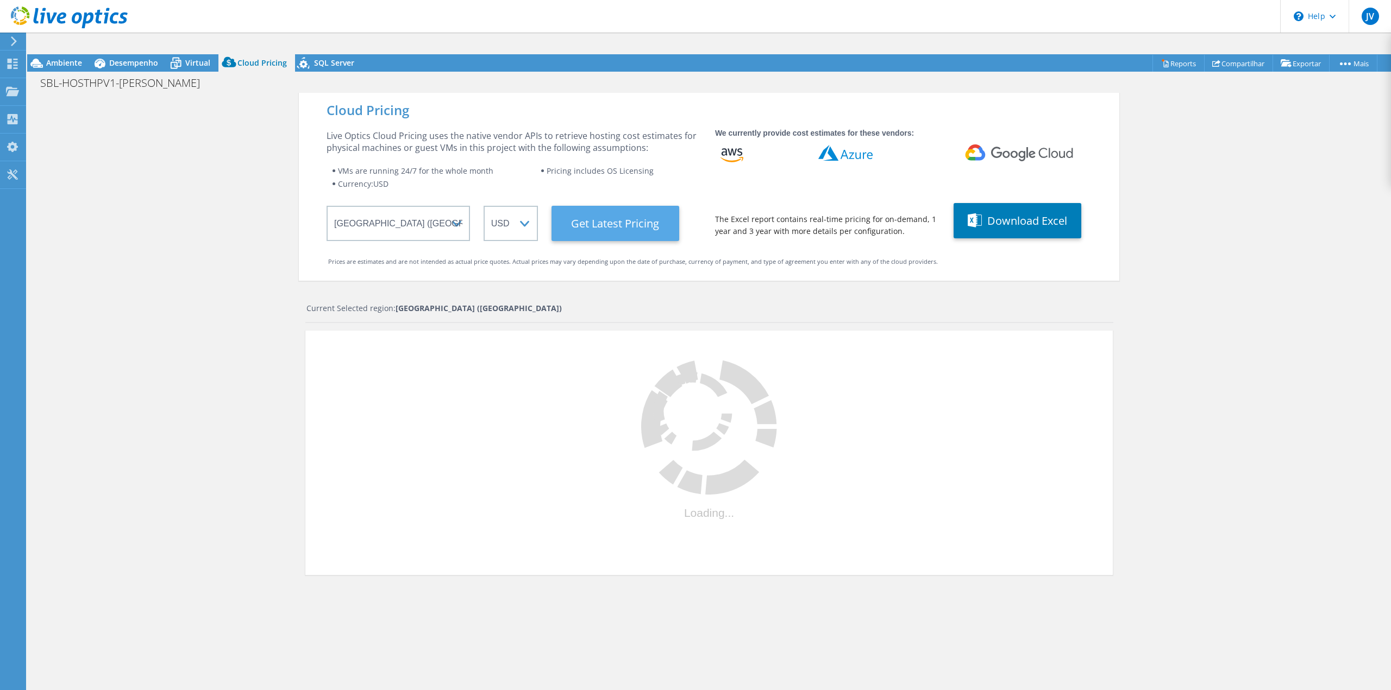
select select "BRL"
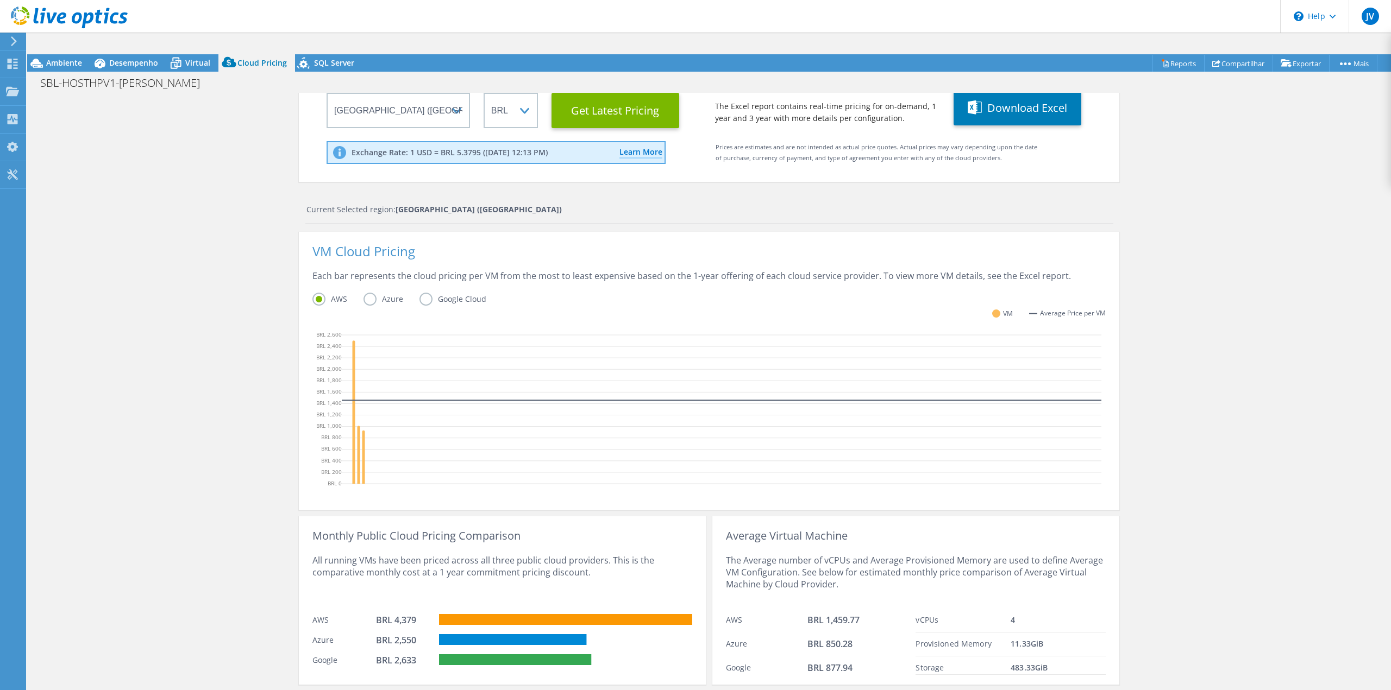
scroll to position [141, 0]
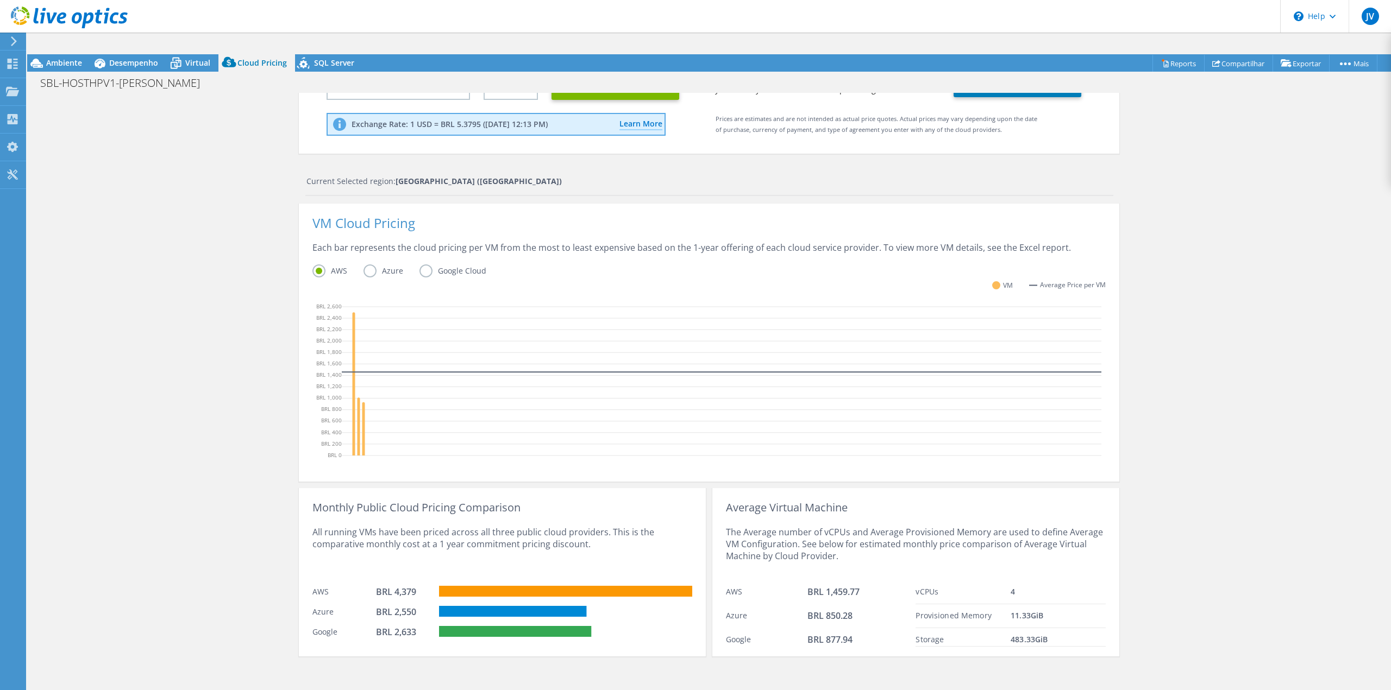
click at [368, 265] on label "Azure" at bounding box center [391, 271] width 56 height 13
click at [0, 0] on input "Azure" at bounding box center [0, 0] width 0 height 0
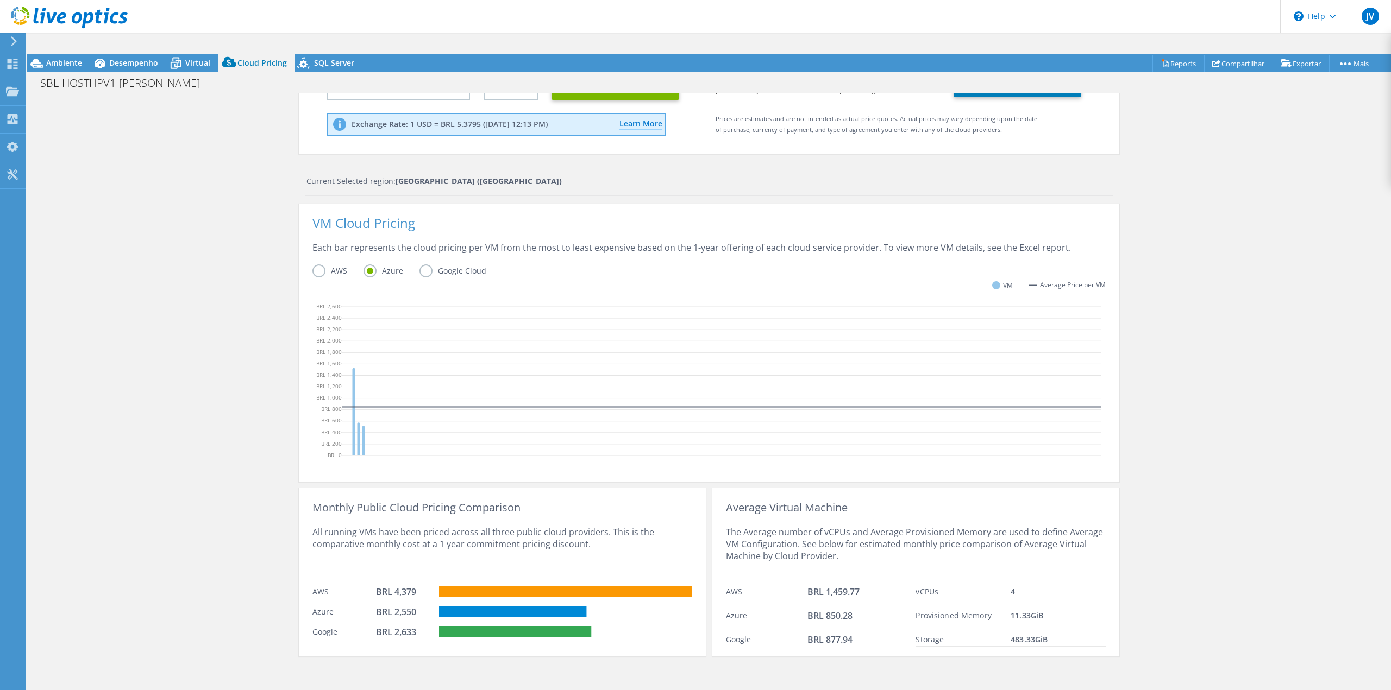
click at [419, 265] on label "Google Cloud" at bounding box center [460, 271] width 83 height 13
click at [0, 0] on input "Google Cloud" at bounding box center [0, 0] width 0 height 0
click at [369, 265] on label "Azure" at bounding box center [391, 271] width 56 height 13
click at [0, 0] on input "Azure" at bounding box center [0, 0] width 0 height 0
click at [312, 265] on label "AWS" at bounding box center [337, 271] width 51 height 13
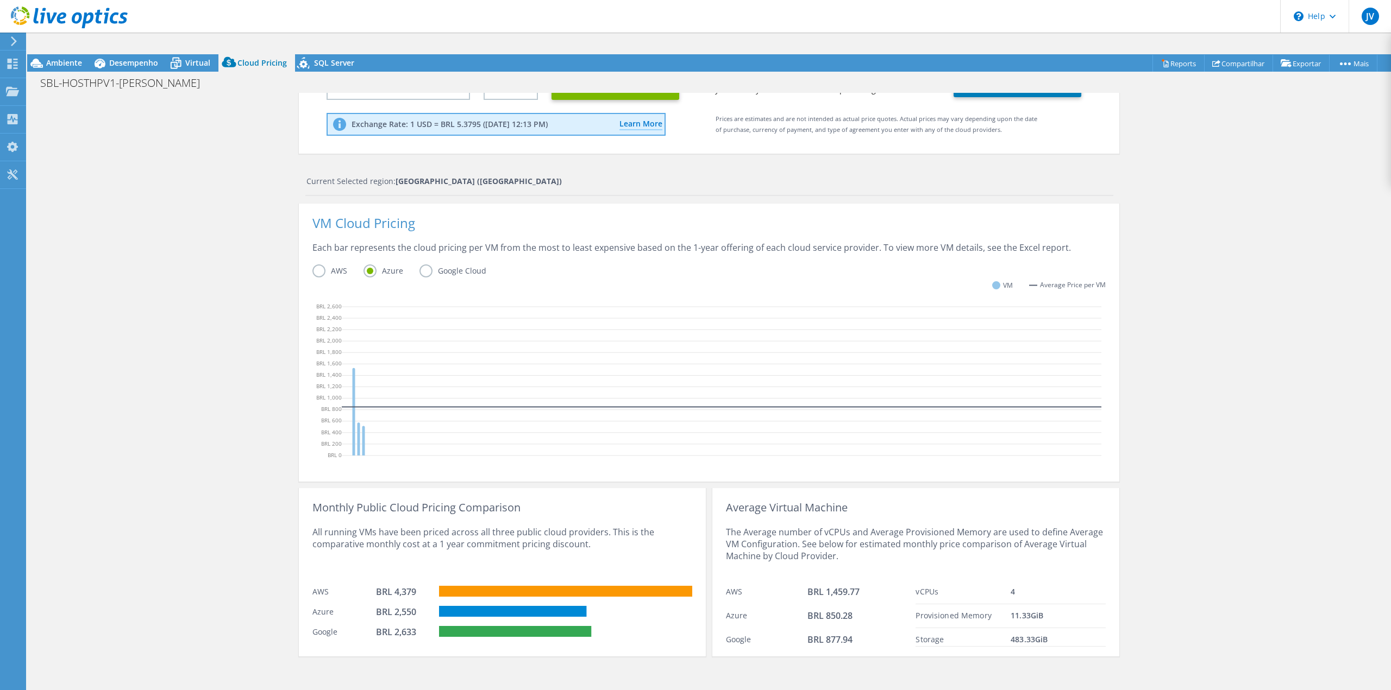
click at [0, 0] on input "AWS" at bounding box center [0, 0] width 0 height 0
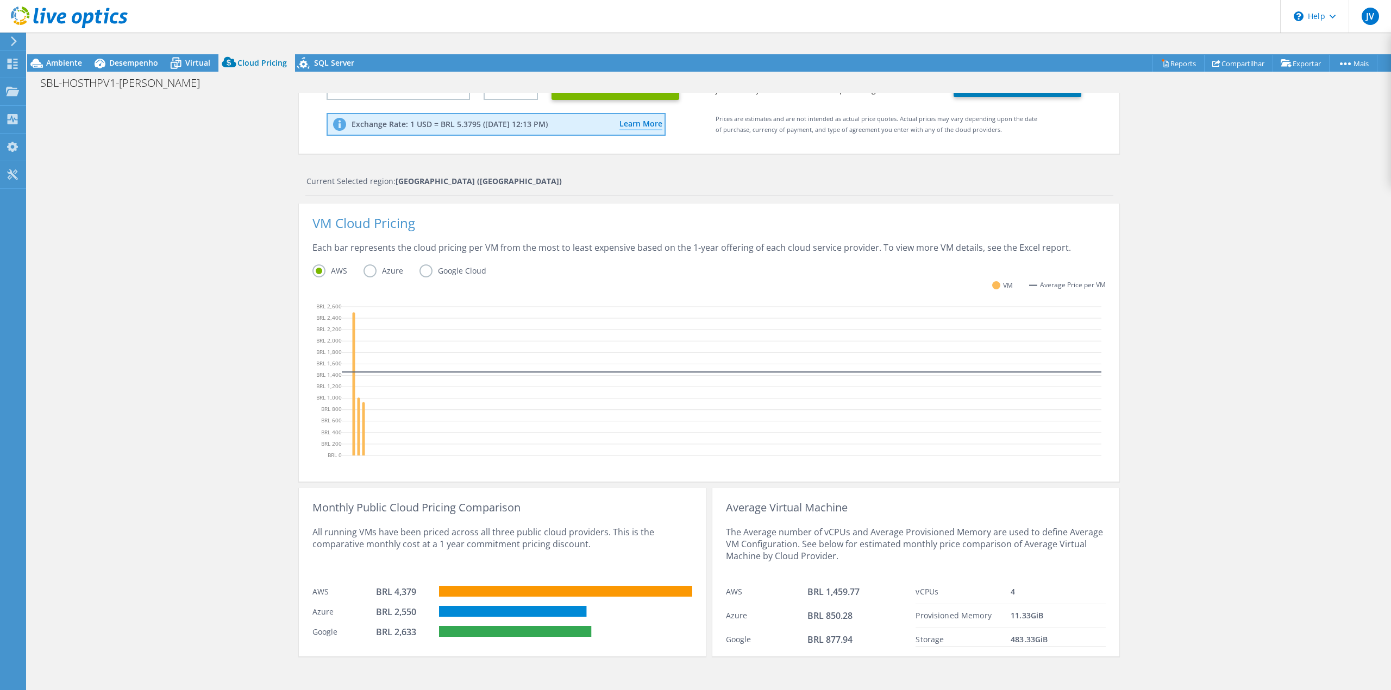
click at [368, 265] on label "Azure" at bounding box center [391, 271] width 56 height 13
click at [0, 0] on input "Azure" at bounding box center [0, 0] width 0 height 0
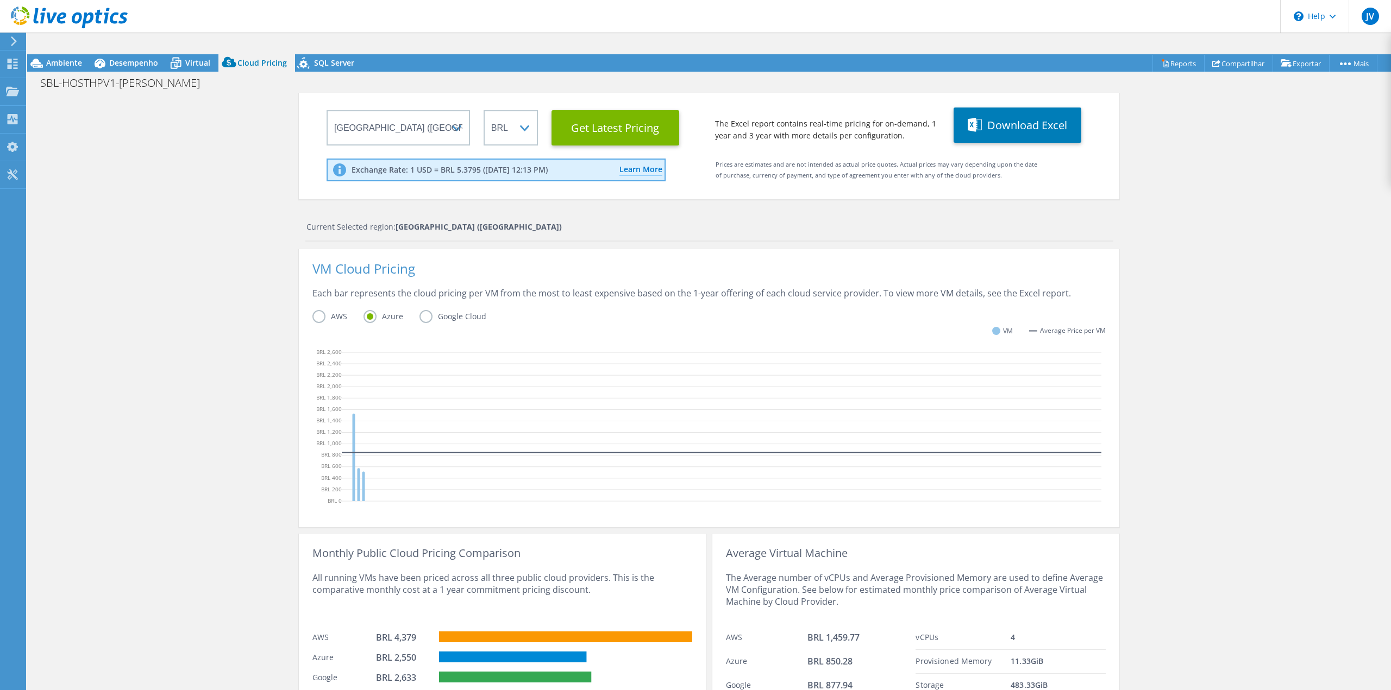
scroll to position [0, 0]
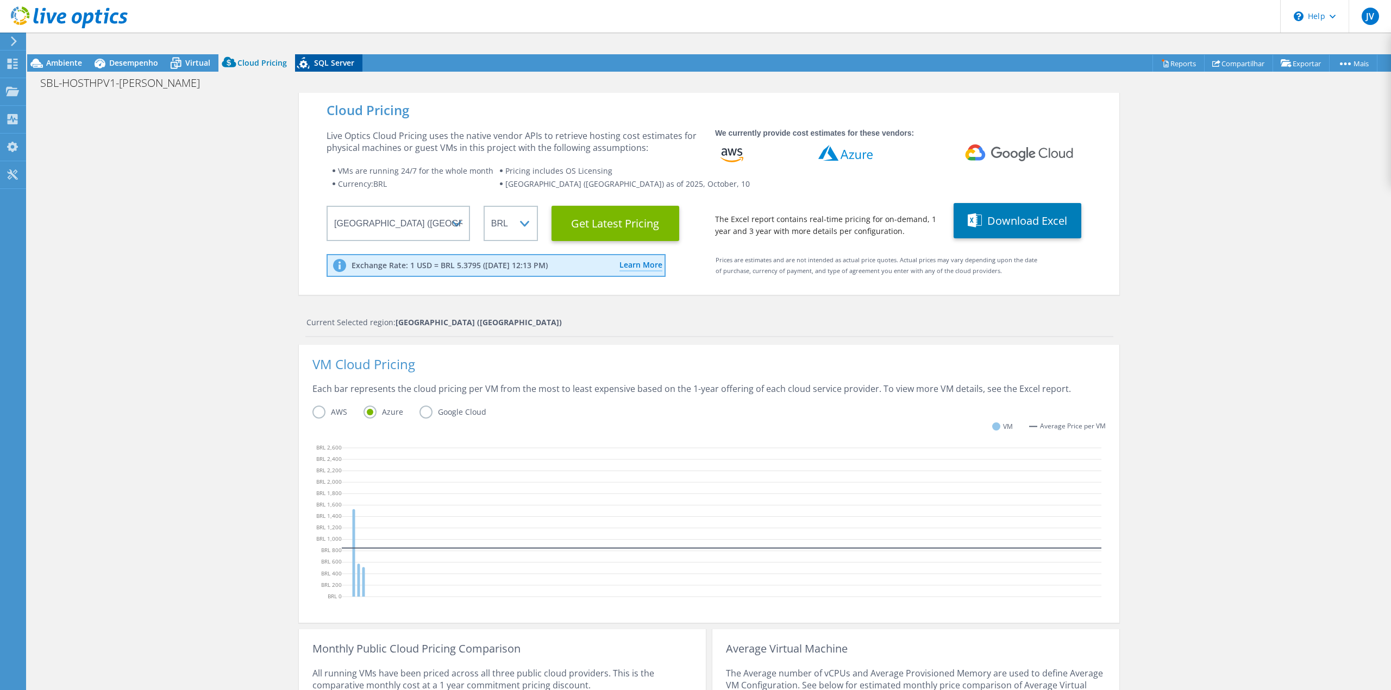
click at [317, 58] on span "SQL Server" at bounding box center [334, 63] width 40 height 10
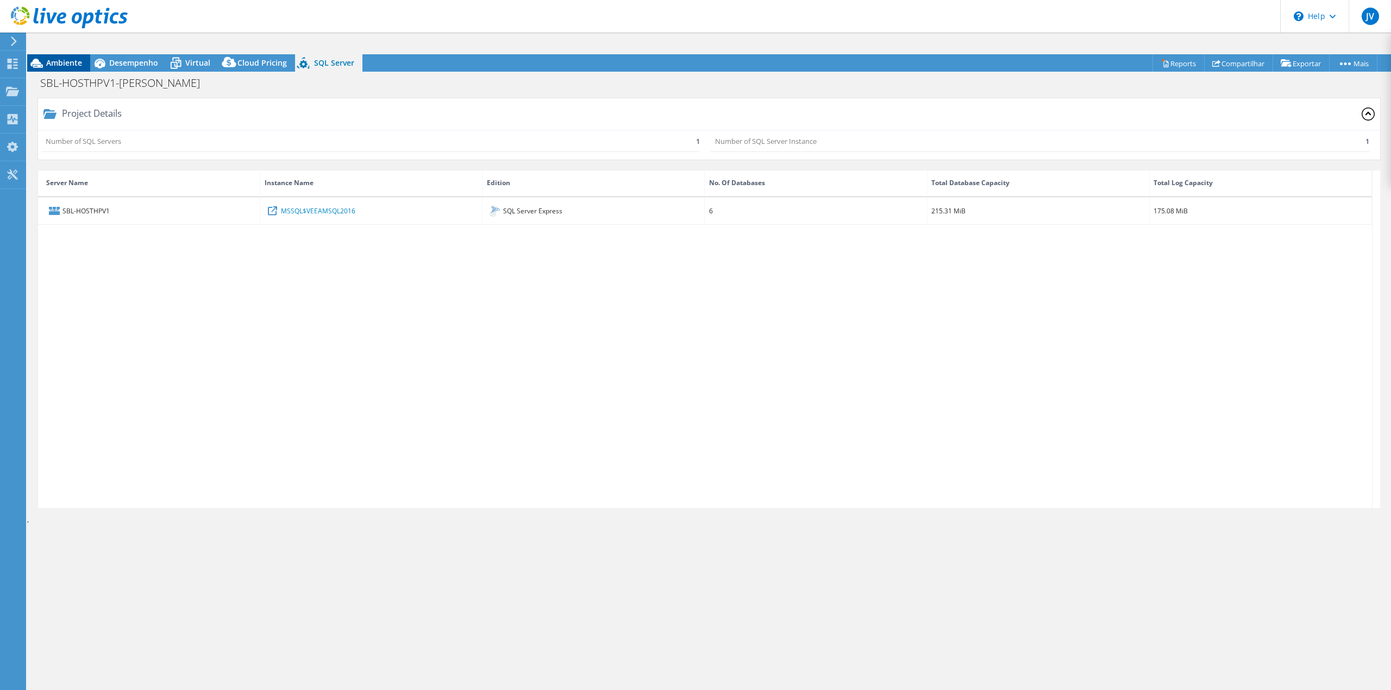
click at [79, 58] on span "Ambiente" at bounding box center [64, 63] width 36 height 10
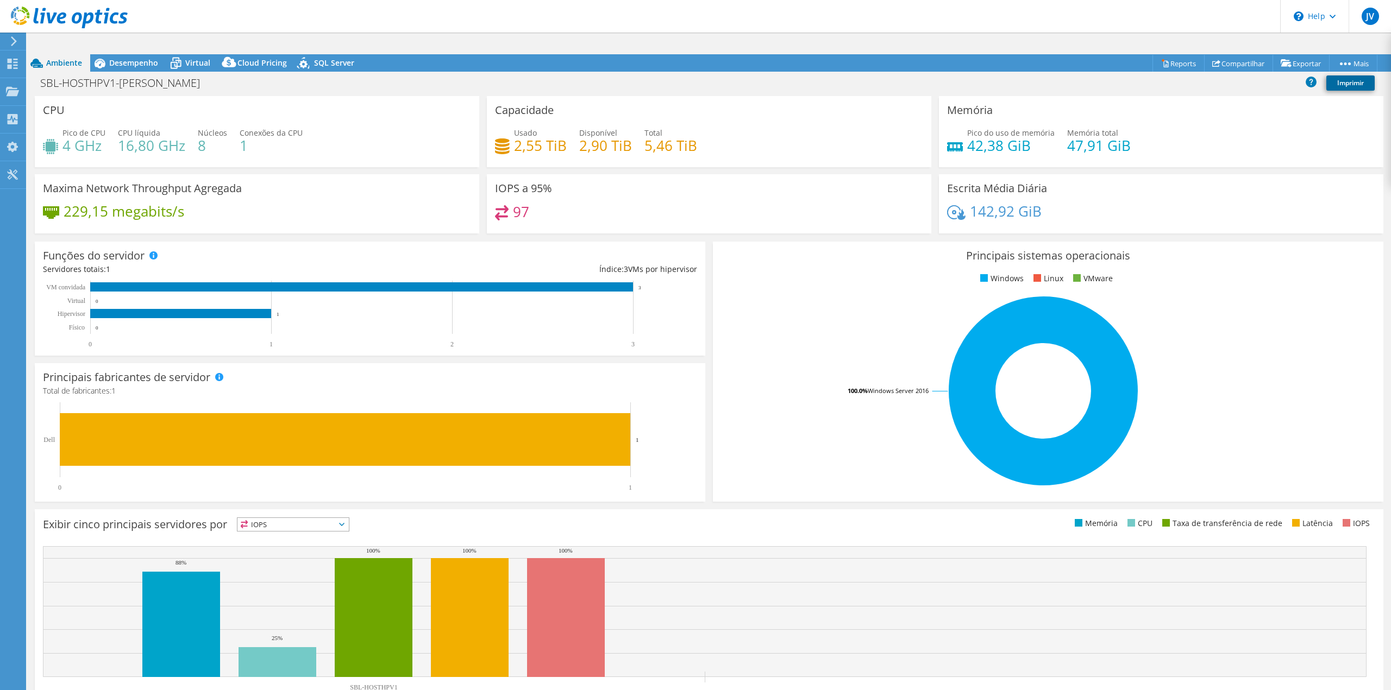
click at [1347, 76] on link "Imprimir" at bounding box center [1350, 83] width 48 height 15
click at [1247, 55] on link "Compartilhar" at bounding box center [1238, 63] width 69 height 17
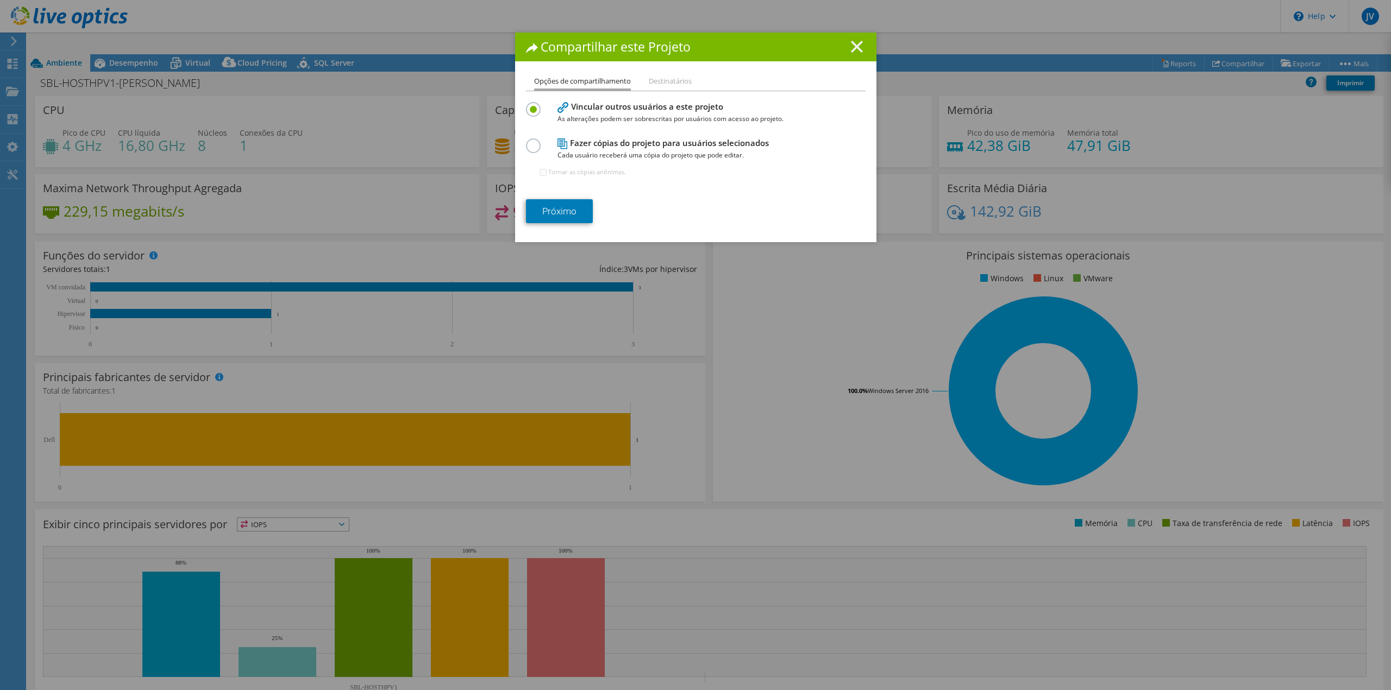
click at [851, 52] on icon at bounding box center [857, 47] width 12 height 12
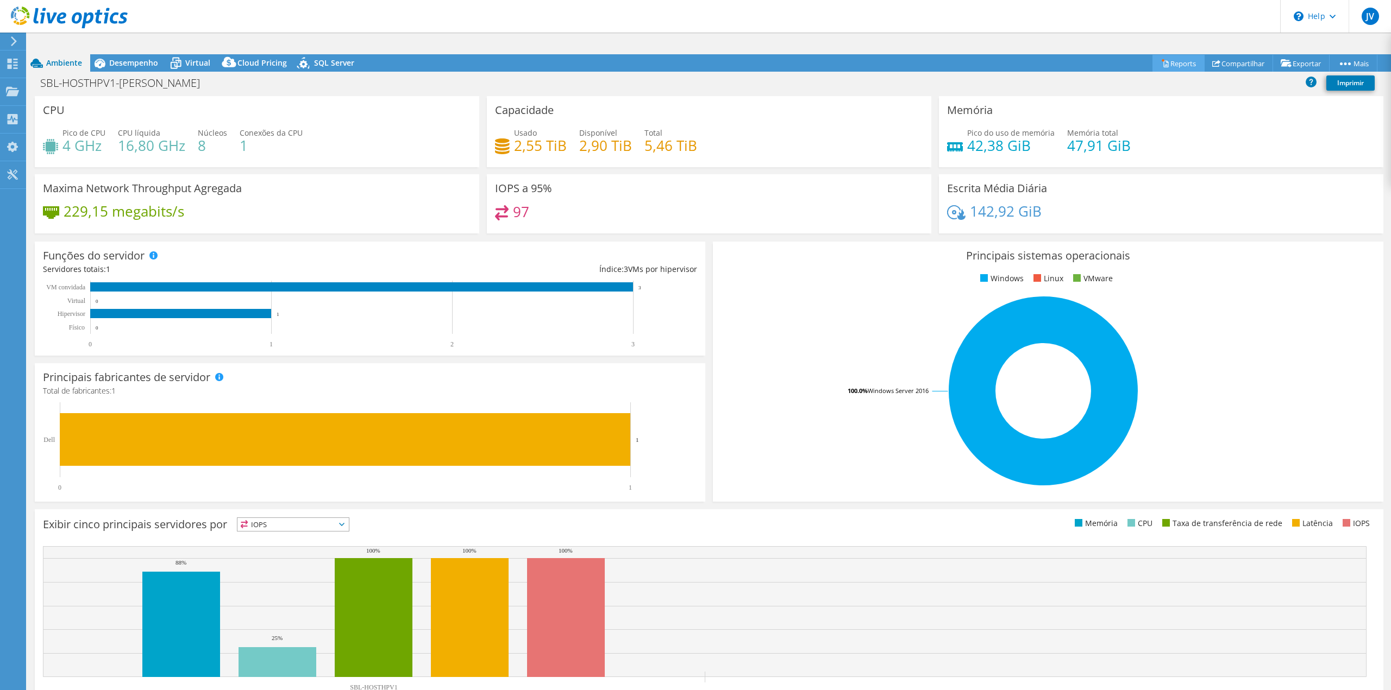
click at [1182, 55] on link "Reports" at bounding box center [1178, 63] width 52 height 17
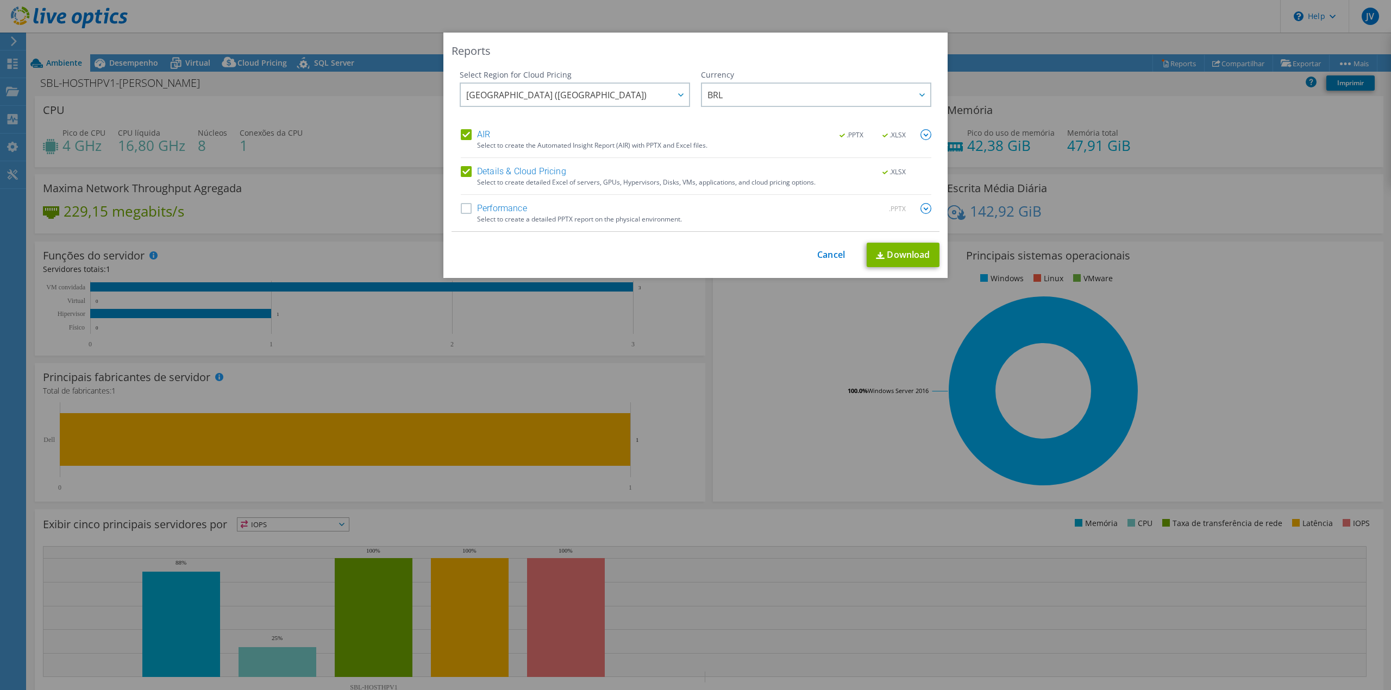
click at [463, 210] on label "Performance" at bounding box center [494, 208] width 66 height 11
click at [0, 0] on input "Performance" at bounding box center [0, 0] width 0 height 0
click at [896, 256] on link "Download" at bounding box center [902, 255] width 73 height 24
click at [830, 254] on link "Cancel" at bounding box center [831, 255] width 28 height 10
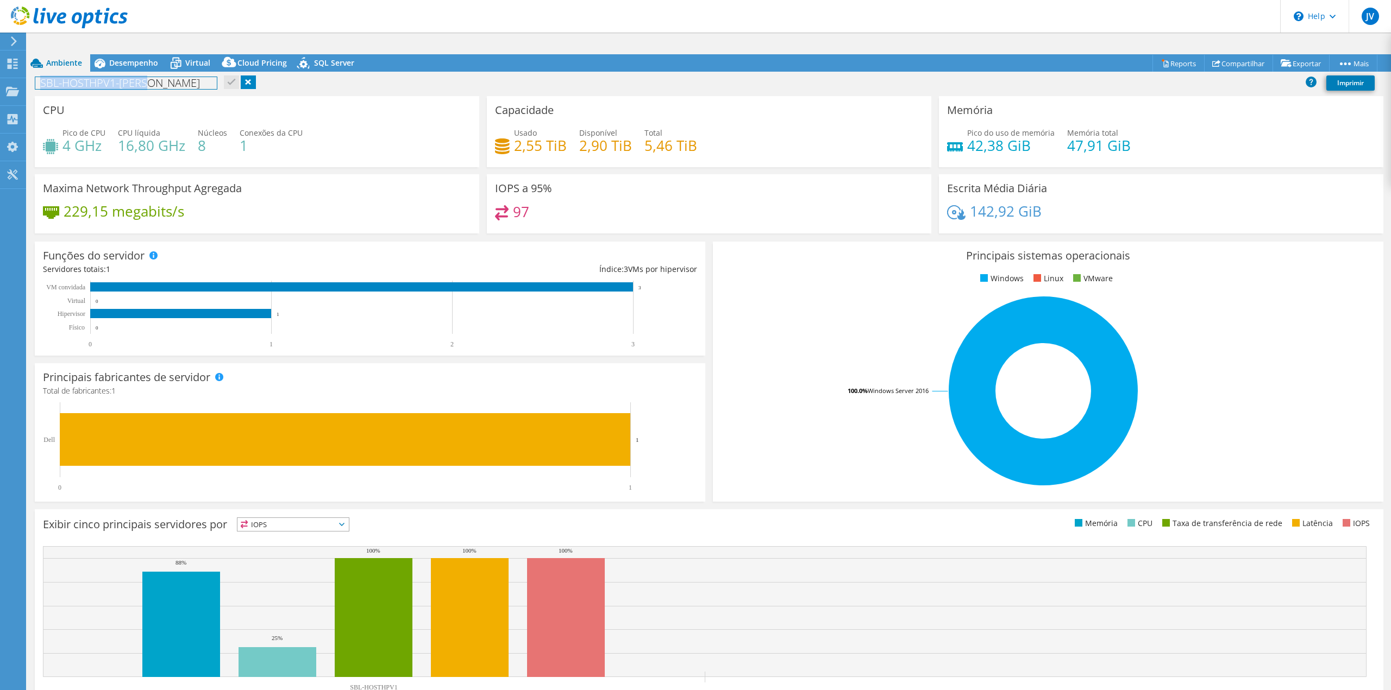
drag, startPoint x: 171, startPoint y: 58, endPoint x: 40, endPoint y: 67, distance: 131.2
click at [40, 73] on div "SBL-HOSTHPV1-BALAN Imprimir" at bounding box center [708, 83] width 1363 height 20
copy h1 "SBL-HOSTHPV1-[PERSON_NAME]"
